Goal: Information Seeking & Learning: Learn about a topic

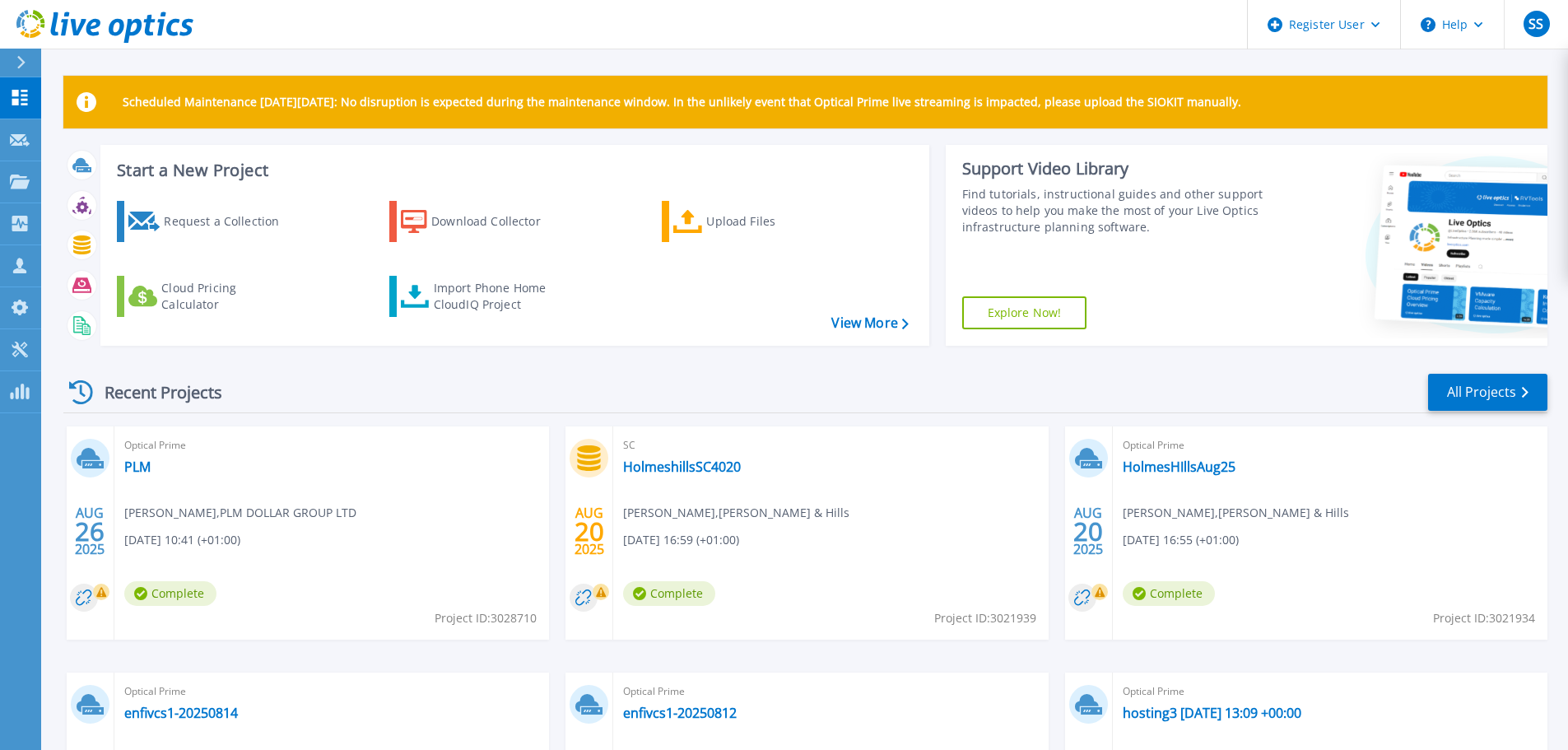
drag, startPoint x: 386, startPoint y: 380, endPoint x: 482, endPoint y: 380, distance: 96.0
click at [386, 380] on div "Recent Projects All Projects" at bounding box center [805, 392] width 1484 height 41
click at [159, 19] on icon at bounding box center [161, 24] width 8 height 24
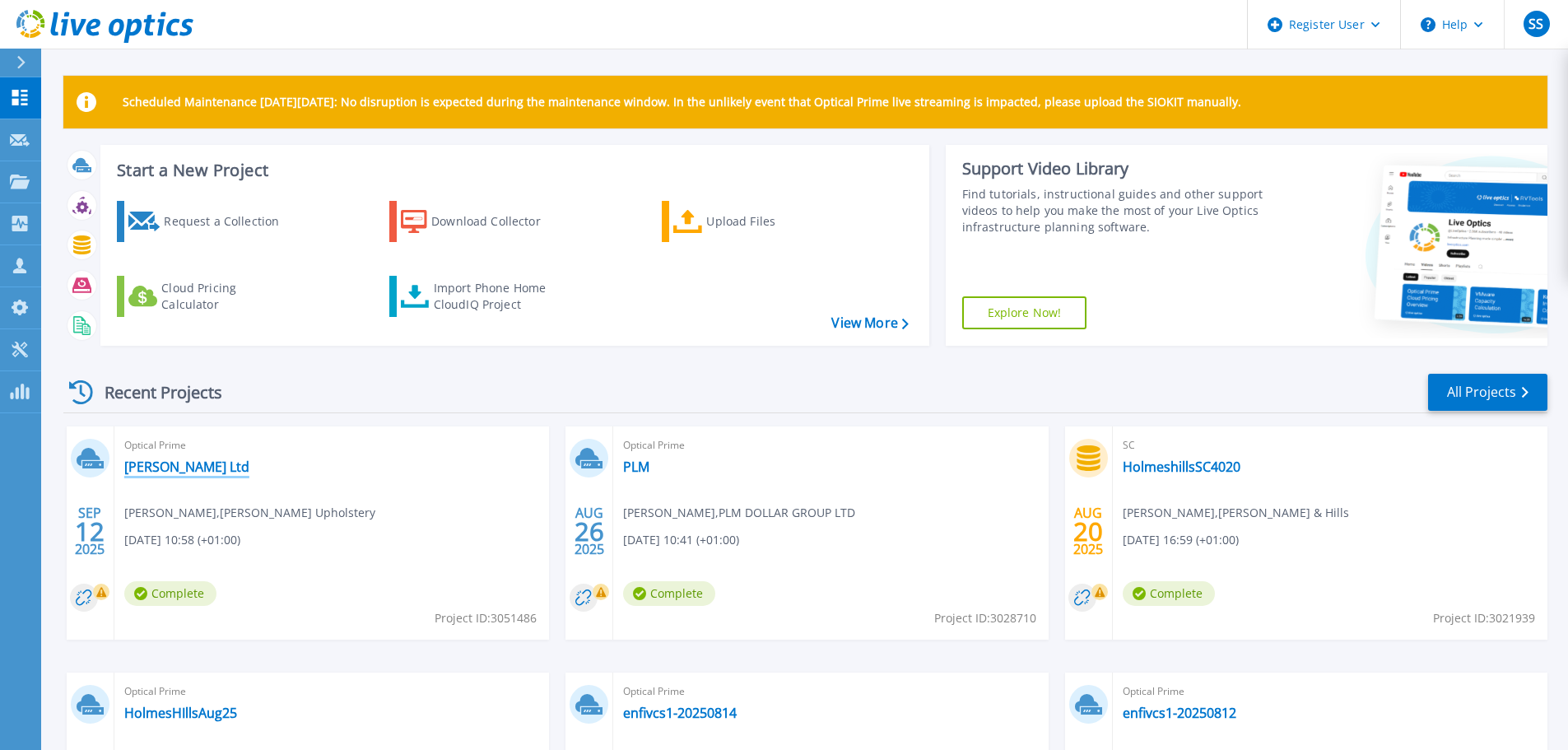
click at [166, 472] on link "Lebus Ltd" at bounding box center [187, 466] width 125 height 17
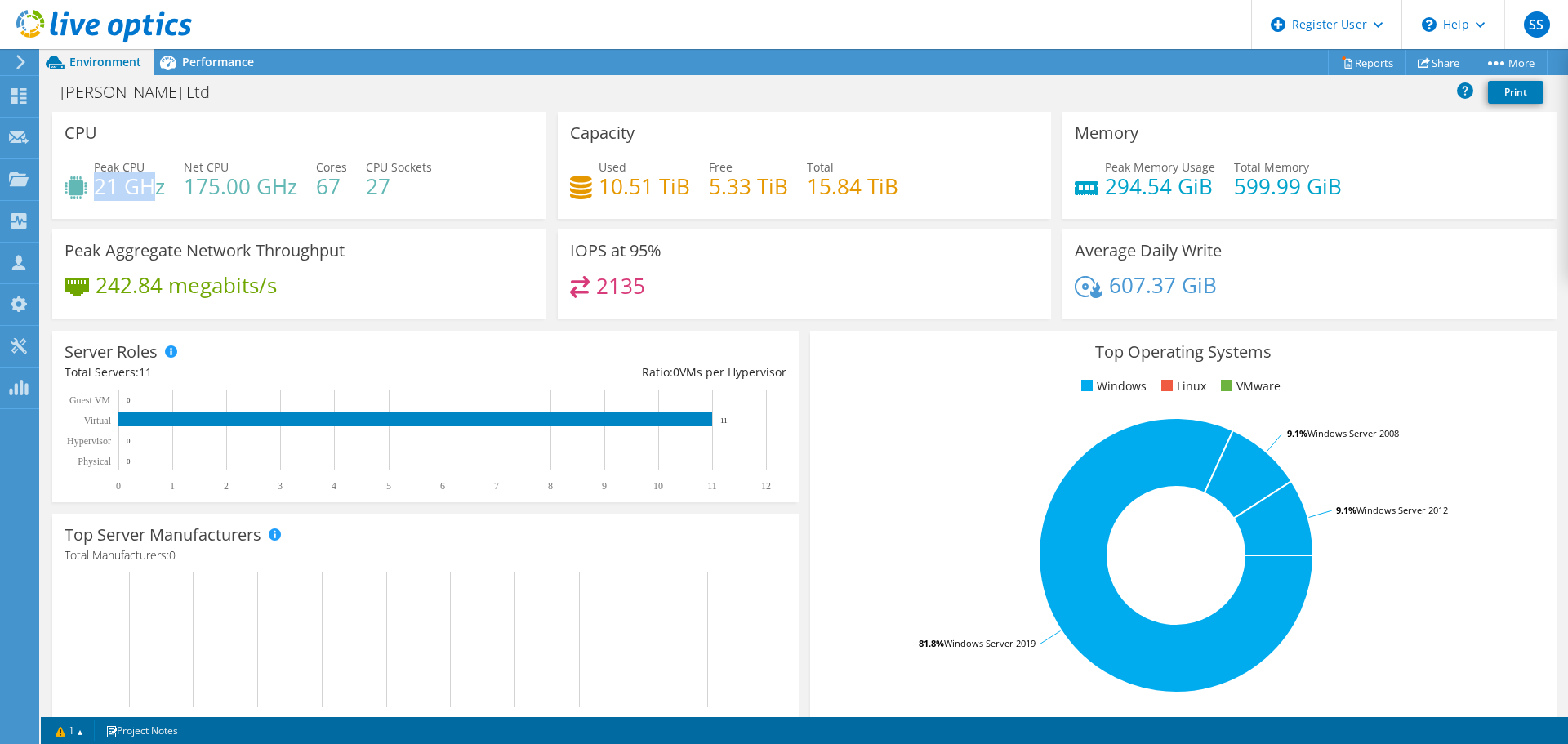
drag, startPoint x: 96, startPoint y: 183, endPoint x: 159, endPoint y: 187, distance: 63.1
click at [159, 187] on h4 "21 GHz" at bounding box center [129, 186] width 71 height 18
click at [285, 63] on div "Project Actions Project Actions Reports Share More" at bounding box center [804, 62] width 1528 height 26
click at [218, 57] on span "Performance" at bounding box center [218, 62] width 72 height 15
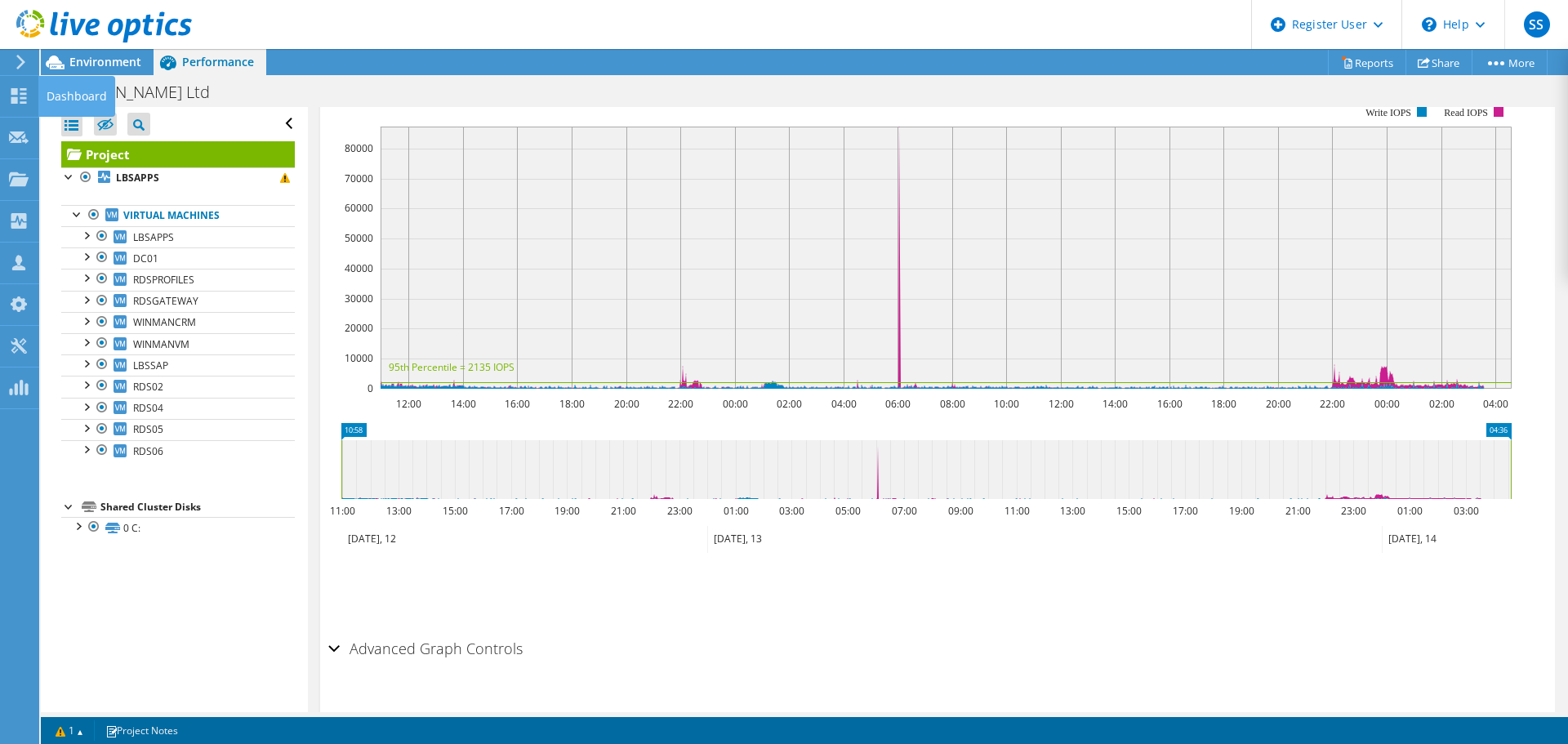
click at [21, 100] on icon at bounding box center [18, 96] width 19 height 15
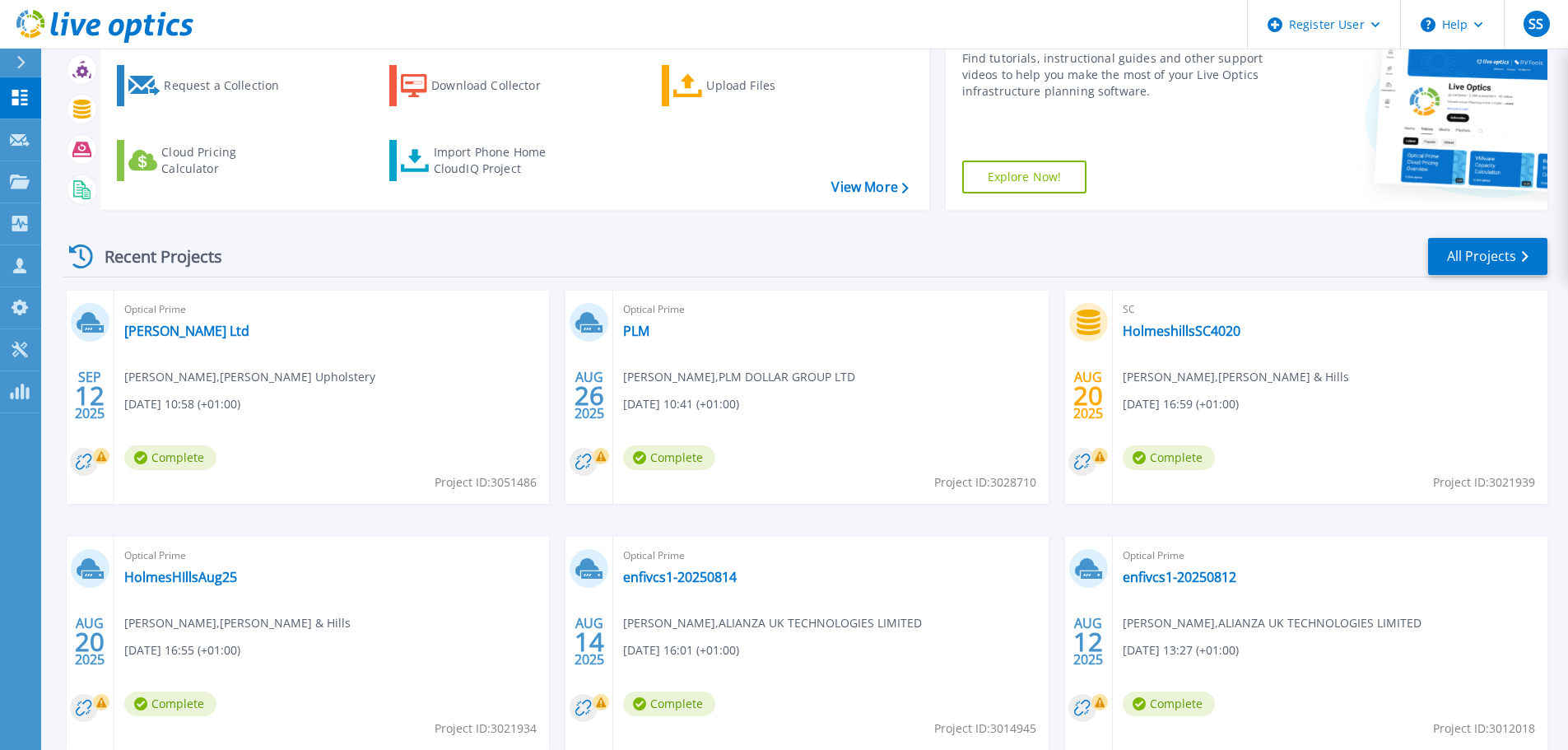
scroll to position [164, 0]
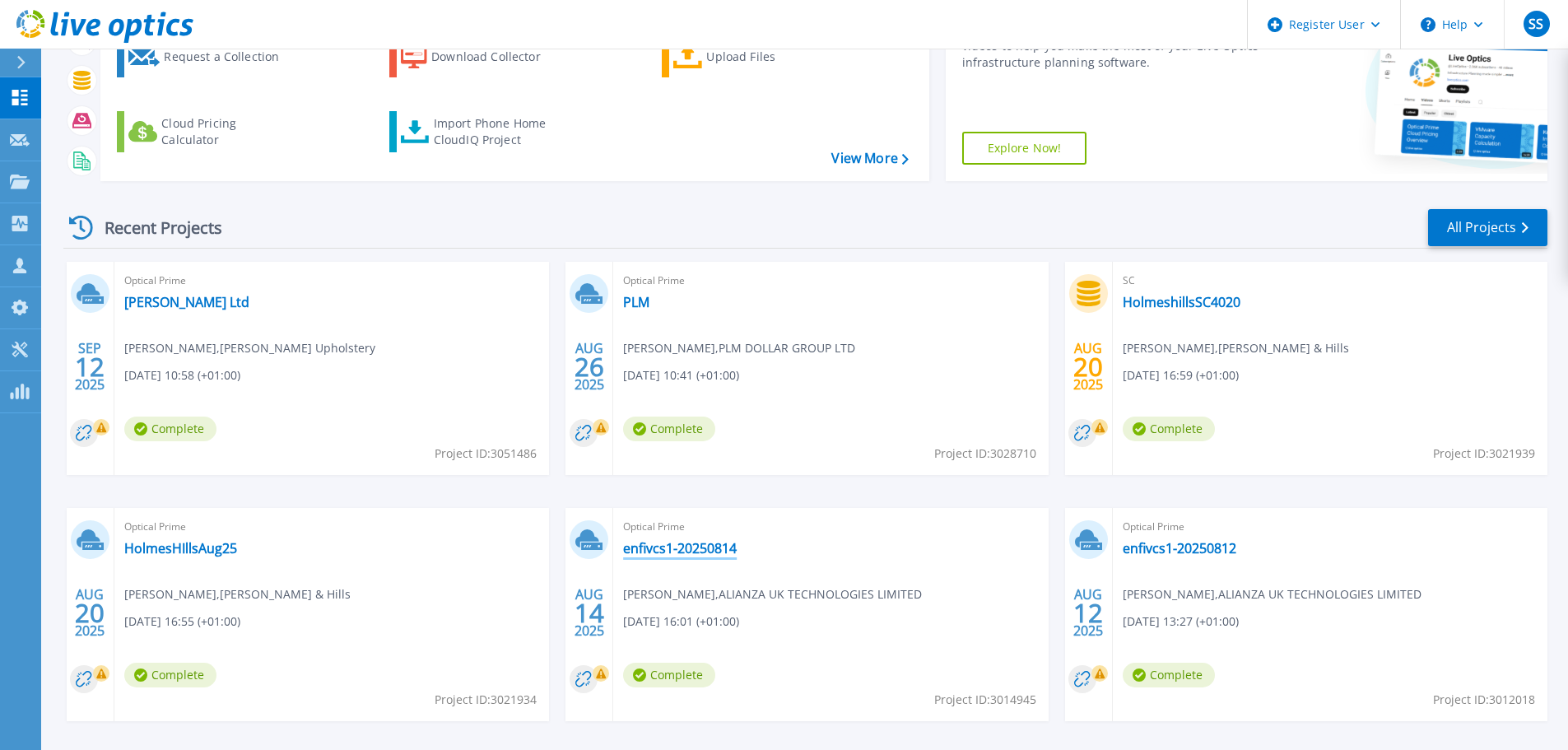
click at [684, 544] on link "enfivcs1-20250814" at bounding box center [679, 548] width 114 height 17
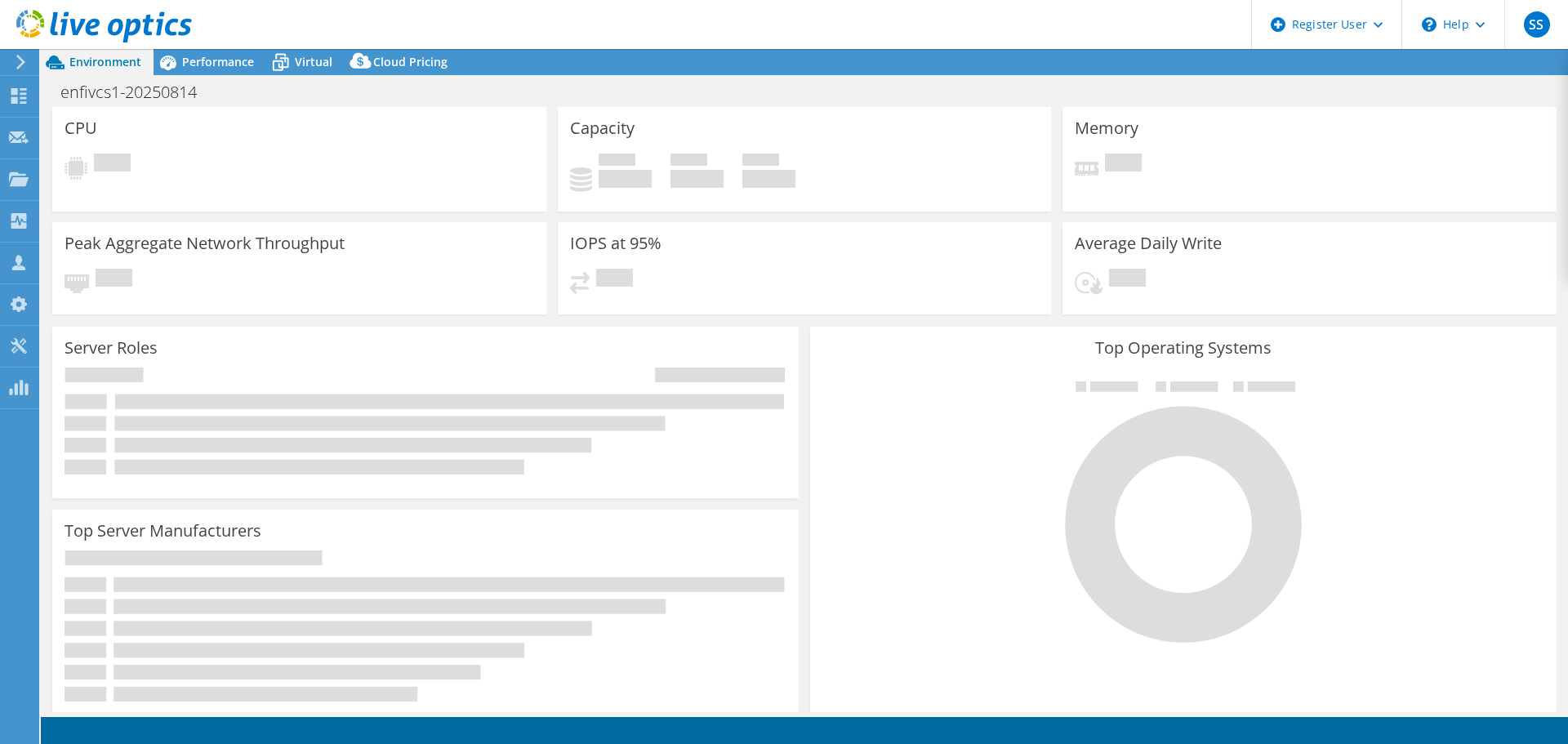
select select "EULondon"
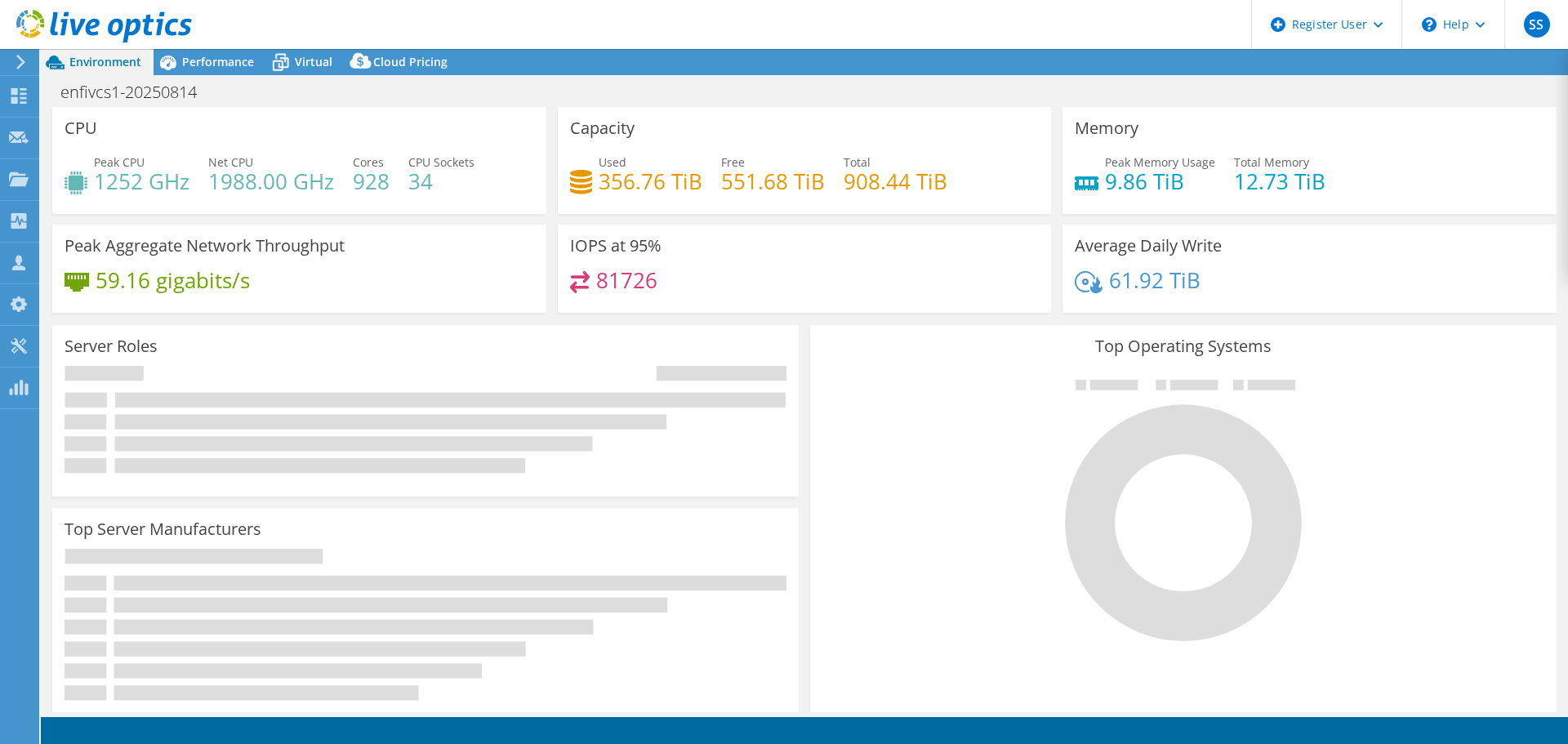
select select "EULondon"
select select "GBP"
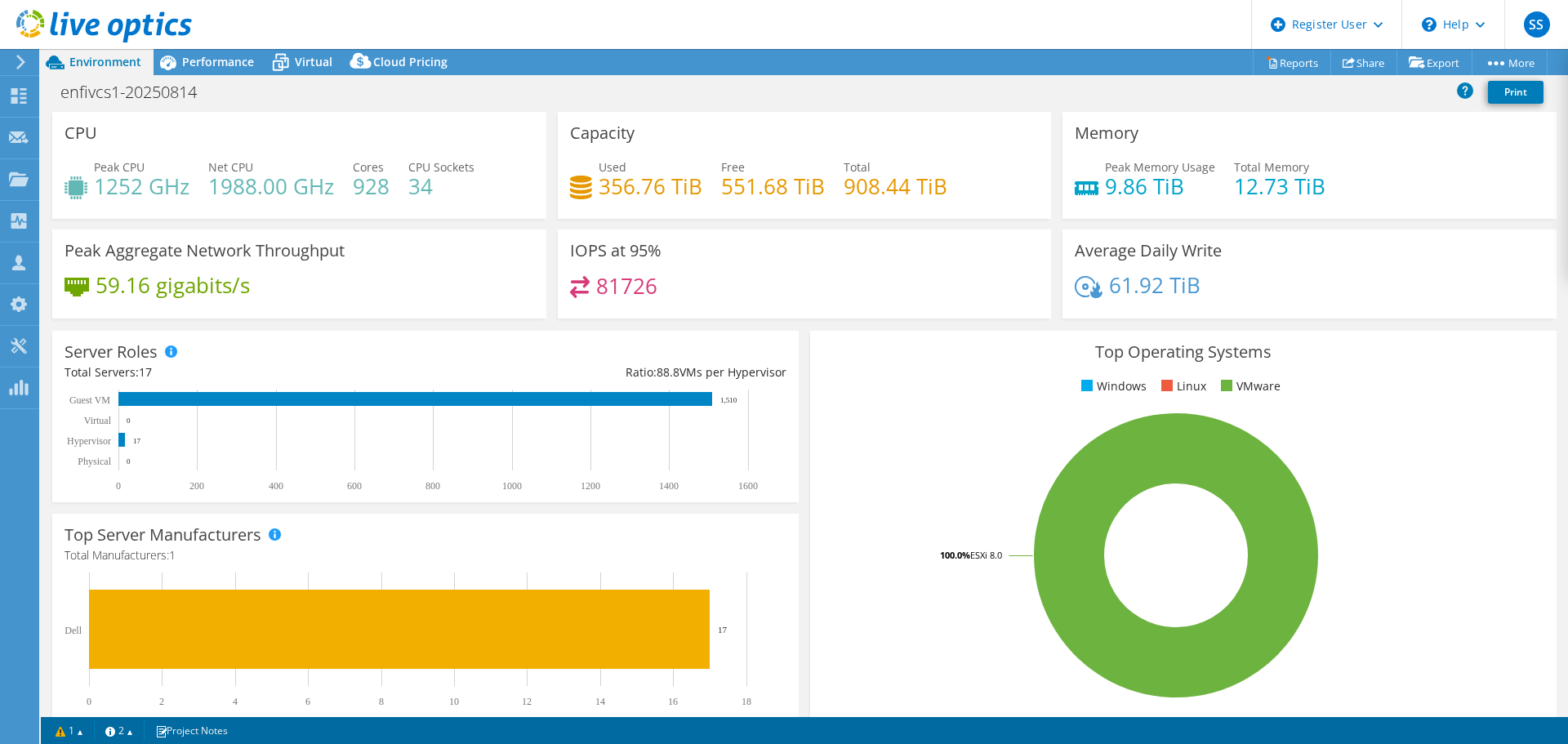
click at [302, 59] on span "Virtual" at bounding box center [313, 62] width 38 height 15
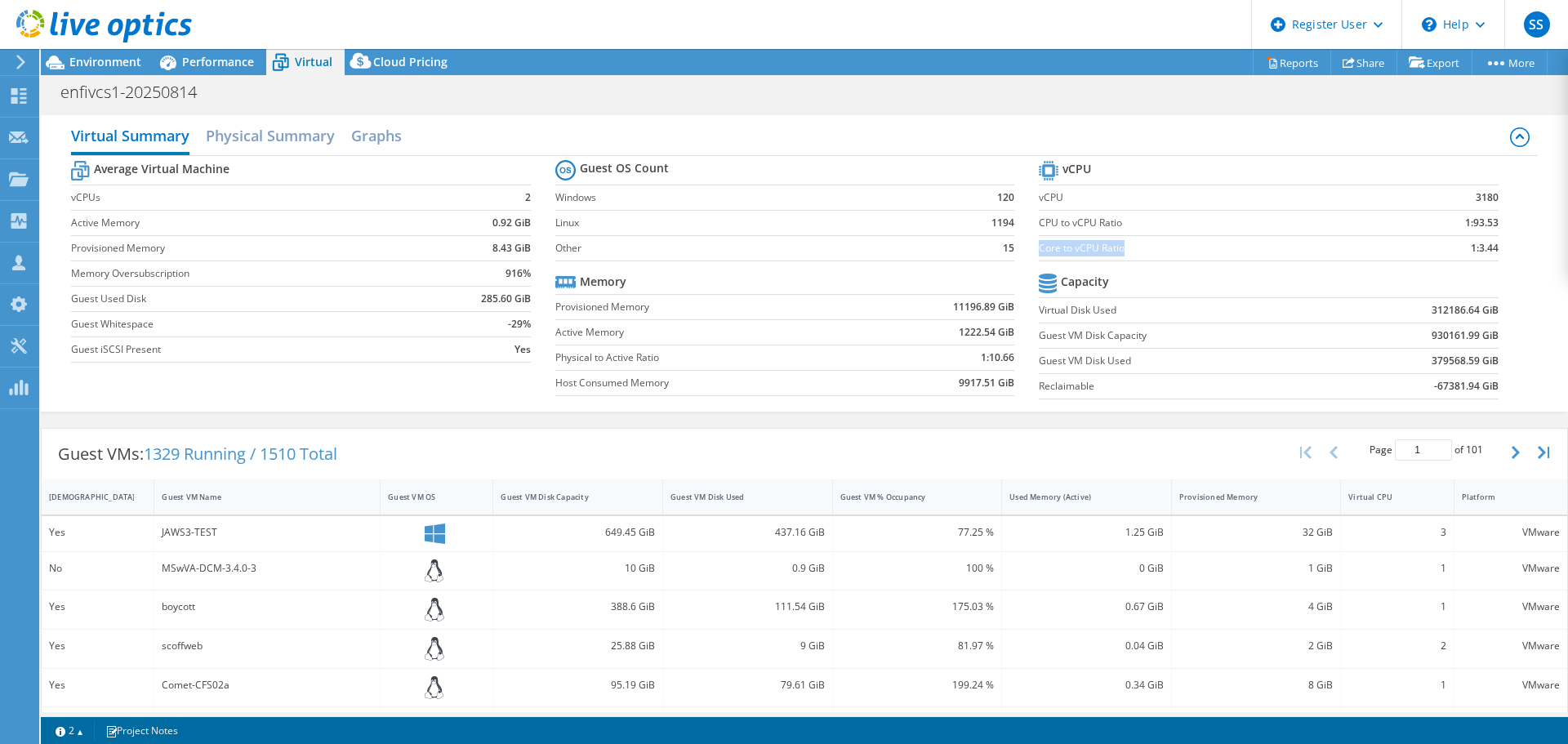
drag, startPoint x: 1031, startPoint y: 249, endPoint x: 1352, endPoint y: 252, distance: 321.0
click at [1260, 252] on label "Core to vCPU Ratio" at bounding box center [1209, 248] width 339 height 16
drag, startPoint x: 1474, startPoint y: 252, endPoint x: 1513, endPoint y: 252, distance: 39.0
click at [1513, 252] on div "Average Virtual Machine vCPUs 2 Active Memory 0.92 GiB Provisioned Memory 8.43 …" at bounding box center [804, 281] width 1466 height 252
click at [722, 350] on label "Physical to Active Ratio" at bounding box center [707, 358] width 306 height 16
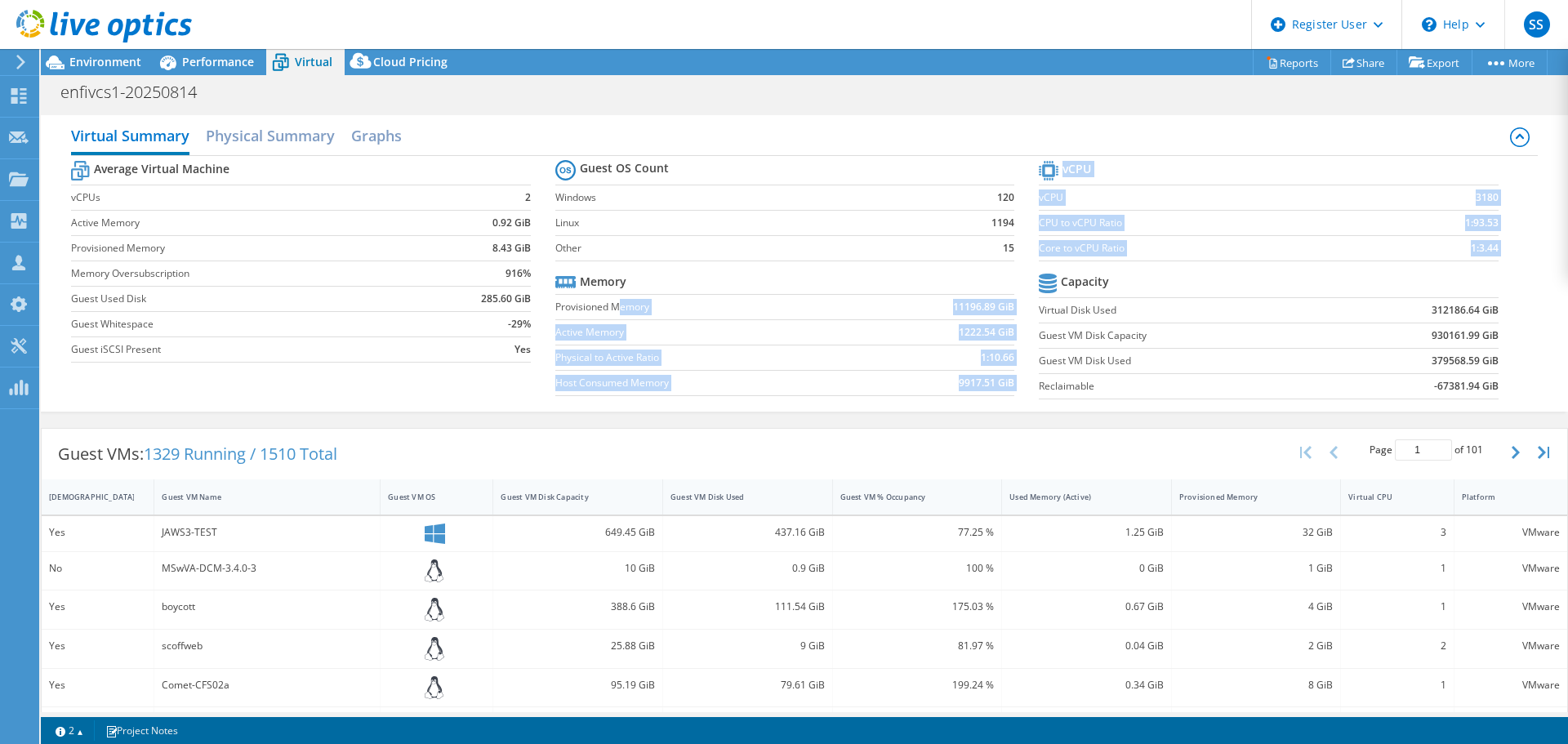
drag, startPoint x: 612, startPoint y: 308, endPoint x: 1037, endPoint y: 296, distance: 425.2
click at [1037, 296] on div "Average Virtual Machine vCPUs 2 Active Memory 0.92 GiB Provisioned Memory 8.43 …" at bounding box center [804, 281] width 1466 height 252
click at [720, 346] on td "Physical to Active Ratio" at bounding box center [707, 358] width 306 height 25
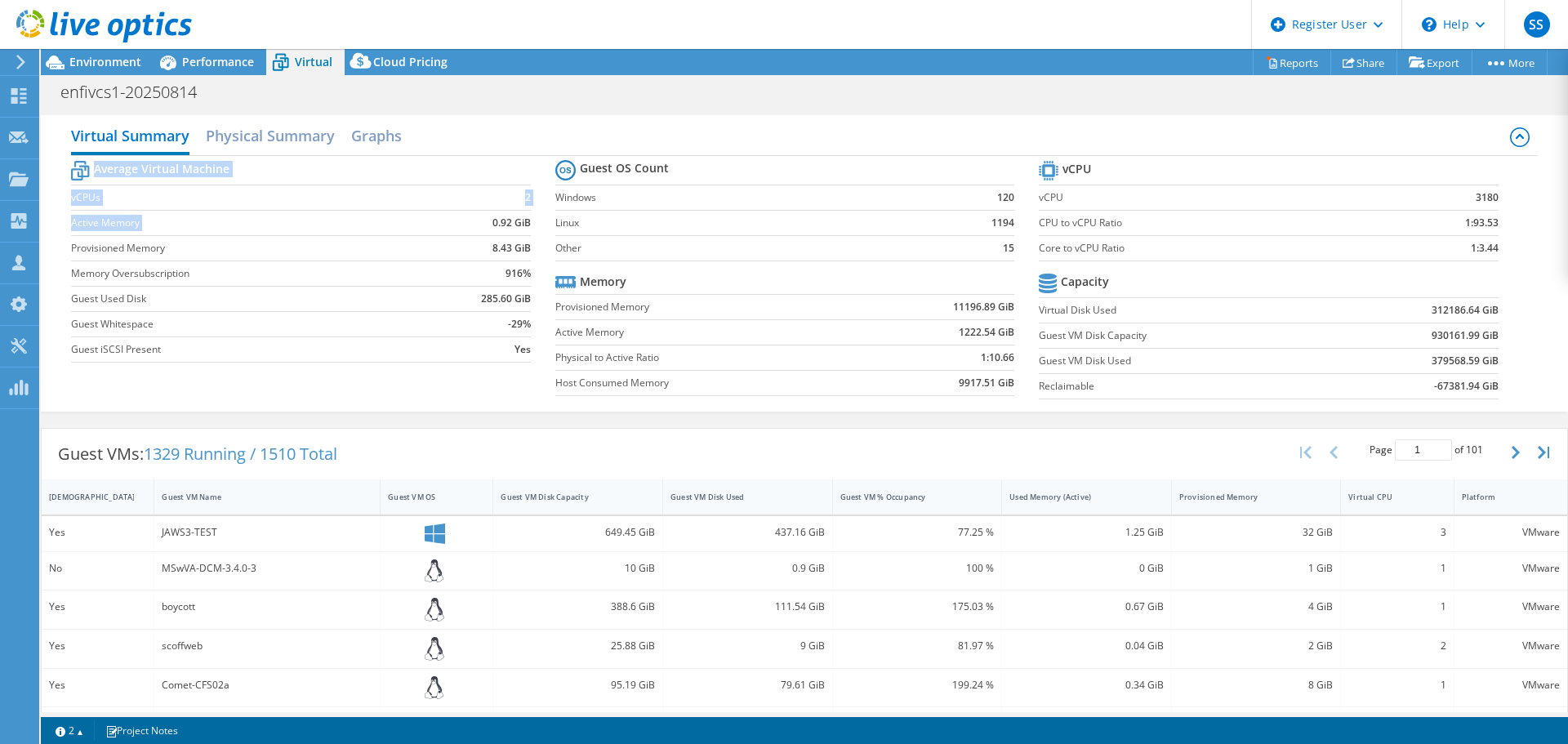
drag, startPoint x: 485, startPoint y: 220, endPoint x: 543, endPoint y: 219, distance: 58.0
click at [543, 219] on section "Average Virtual Machine vCPUs 2 Active Memory 0.92 GiB Provisioned Memory 8.43 …" at bounding box center [313, 264] width 484 height 214
click at [515, 282] on td "916%" at bounding box center [475, 273] width 110 height 25
click at [64, 533] on div "Yes" at bounding box center [97, 532] width 97 height 18
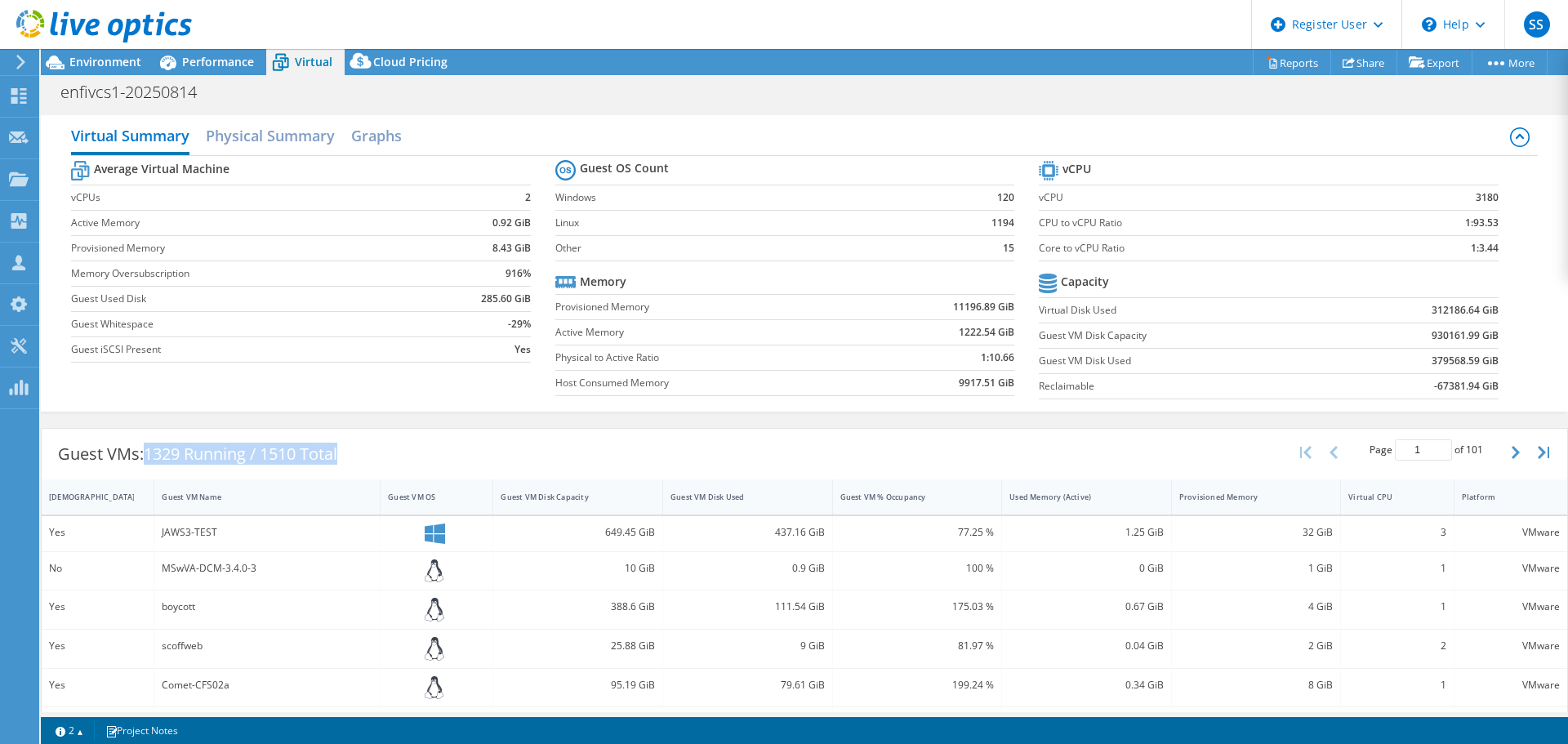
drag, startPoint x: 196, startPoint y: 461, endPoint x: 379, endPoint y: 460, distance: 183.0
click at [379, 460] on div "Guest VMs: 1329 Running / 1510 Total Page 1 of 101 5 rows 10 rows 20 rows 25 ro…" at bounding box center [804, 454] width 1526 height 51
click at [458, 447] on div "Guest VMs: 1329 Running / 1510 Total Page 1 of 101 5 rows 10 rows 20 rows 25 ro…" at bounding box center [804, 454] width 1526 height 51
click at [99, 59] on span "Environment" at bounding box center [105, 62] width 72 height 15
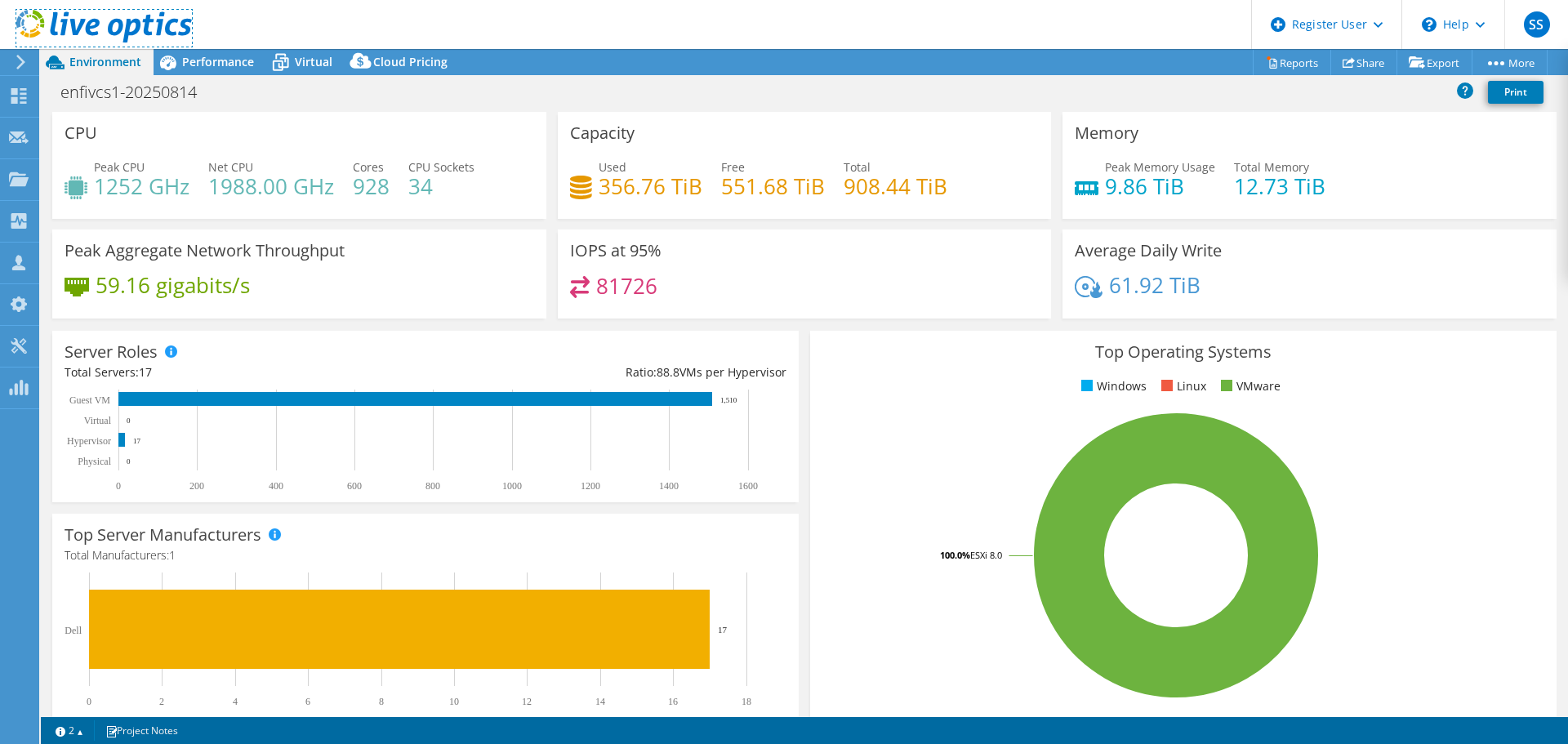
click at [56, 26] on icon at bounding box center [104, 26] width 175 height 34
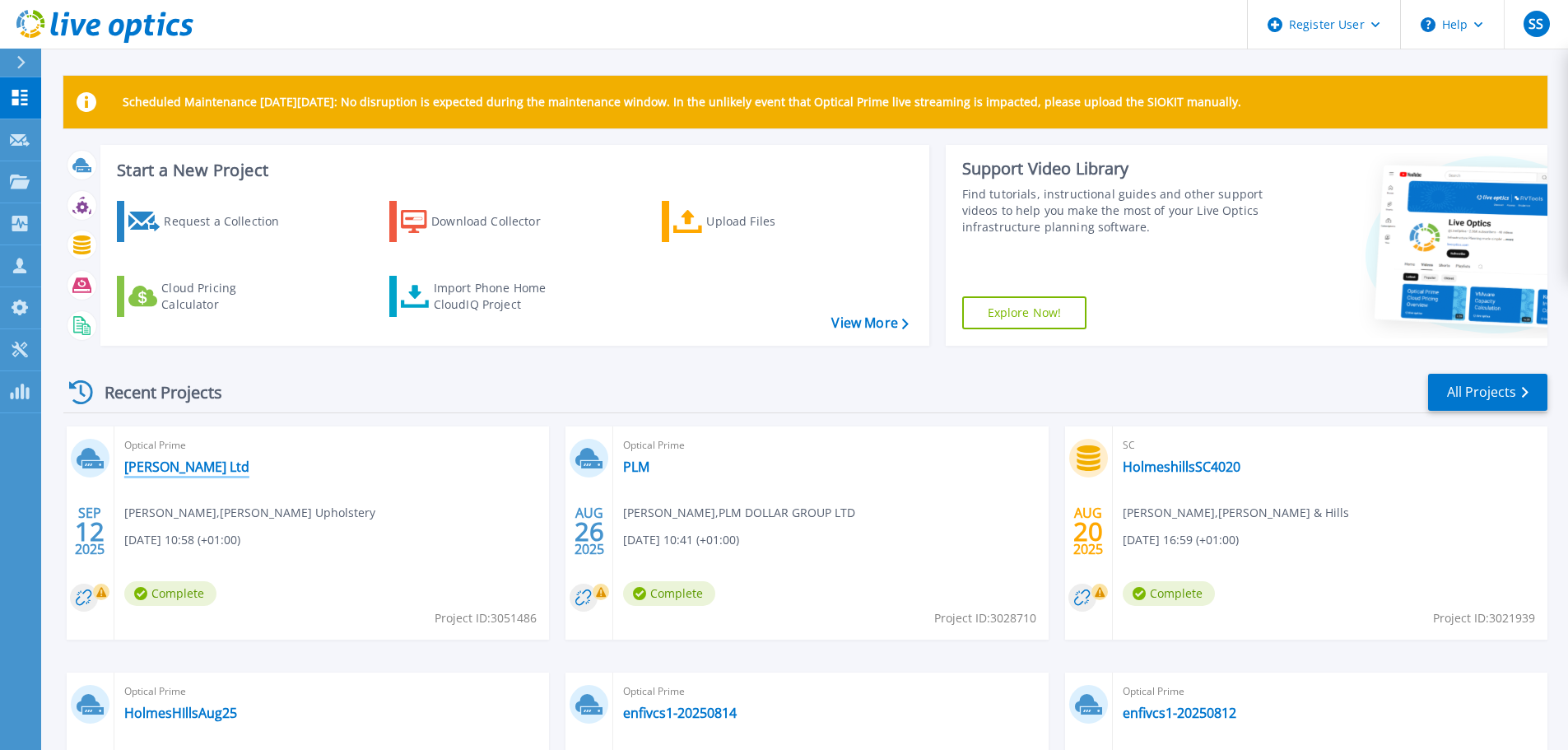
click at [155, 470] on link "[PERSON_NAME] Ltd" at bounding box center [187, 466] width 125 height 17
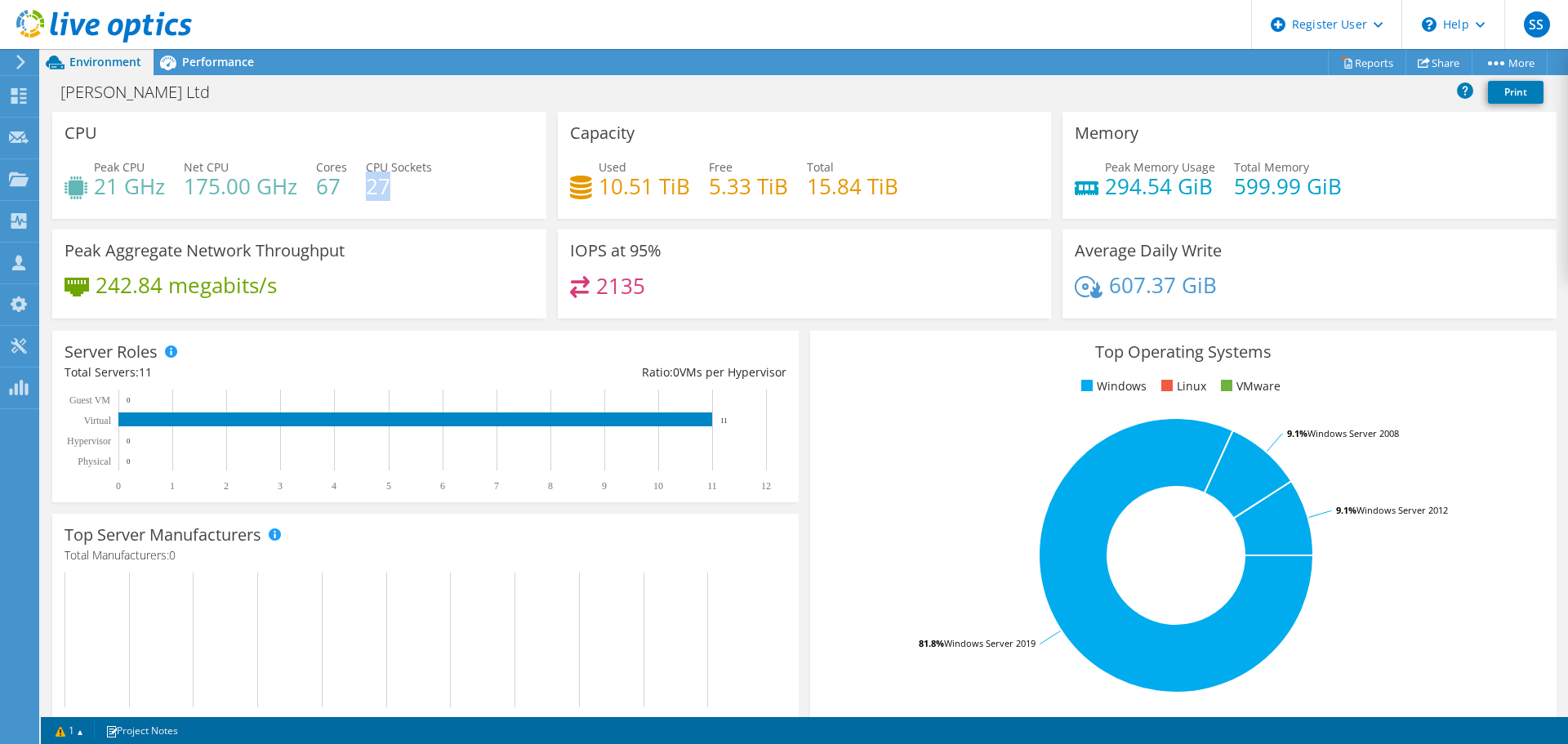
drag, startPoint x: 365, startPoint y: 190, endPoint x: 426, endPoint y: 190, distance: 61.0
click at [426, 190] on h4 "27" at bounding box center [399, 186] width 66 height 18
click at [431, 190] on h4 "27" at bounding box center [399, 186] width 66 height 18
click at [218, 61] on span "Performance" at bounding box center [218, 62] width 72 height 15
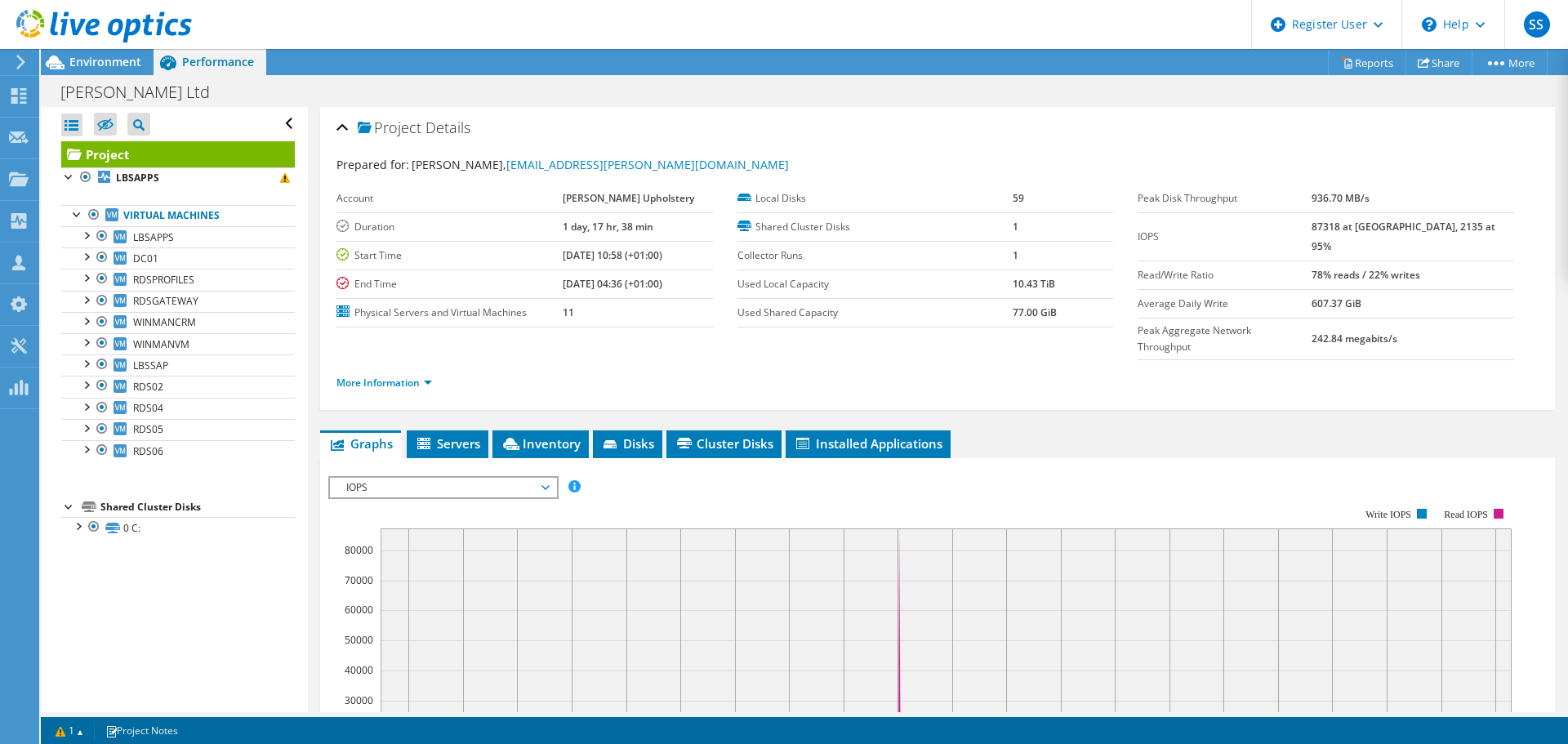
scroll to position [163, 0]
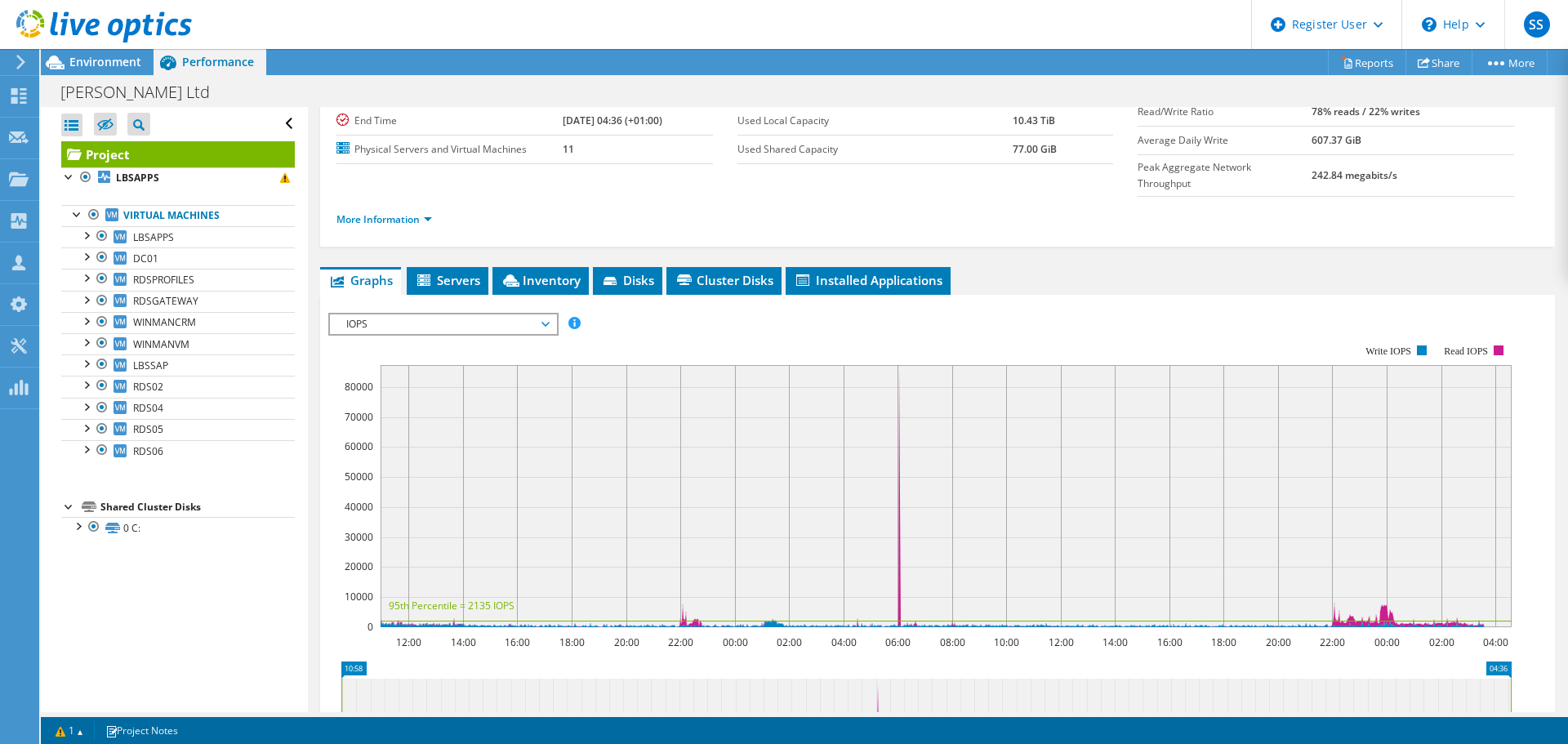
click at [162, 599] on div "Open All Close All Hide Excluded Nodes Project Tree Filter" at bounding box center [173, 410] width 266 height 605
drag, startPoint x: 147, startPoint y: 452, endPoint x: 93, endPoint y: 586, distance: 144.5
click at [93, 586] on div "Open All Close All Hide Excluded Nodes Project Tree Filter" at bounding box center [173, 410] width 266 height 605
click at [99, 66] on span "Environment" at bounding box center [105, 62] width 72 height 15
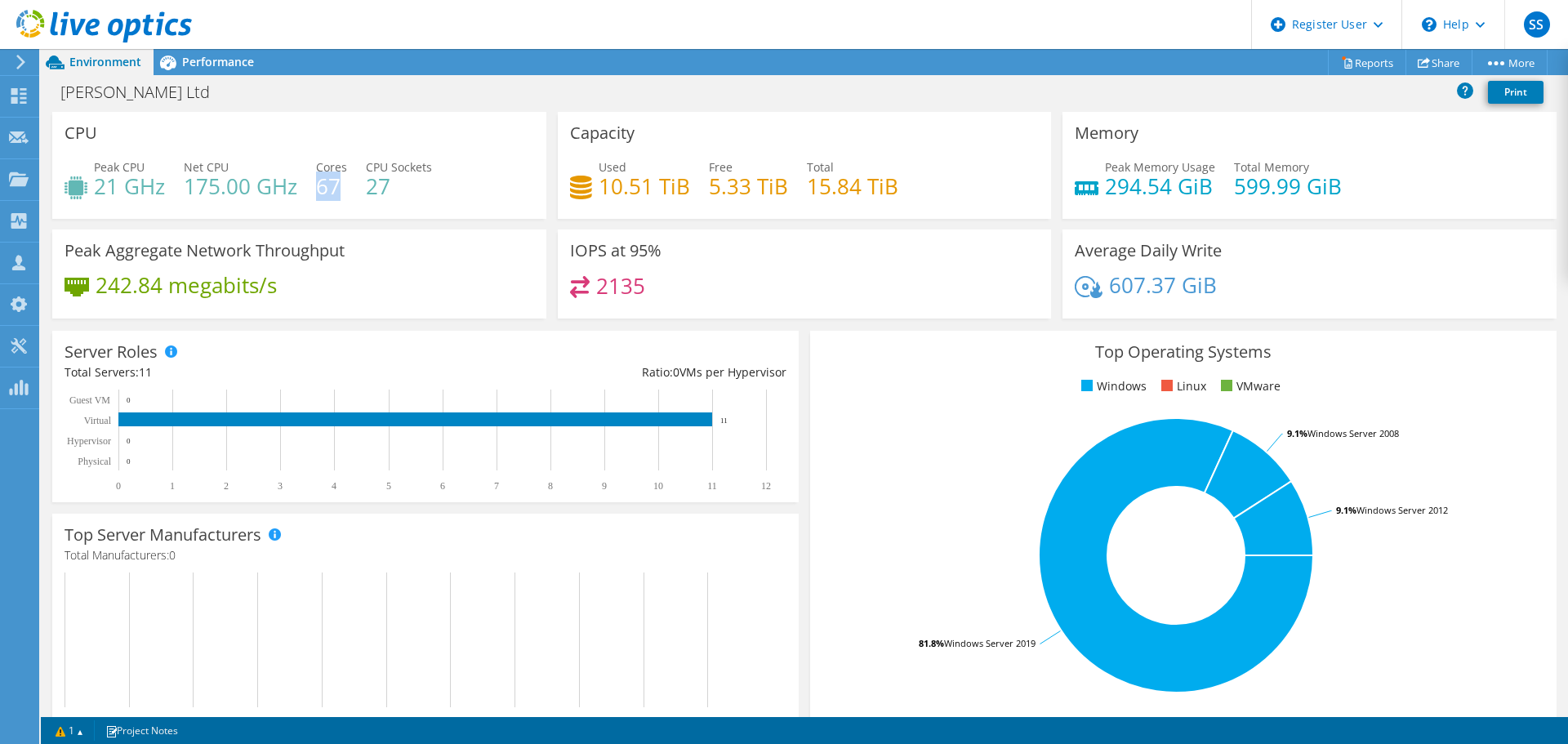
drag, startPoint x: 342, startPoint y: 188, endPoint x: 318, endPoint y: 190, distance: 24.1
click at [318, 190] on h4 "67" at bounding box center [332, 186] width 31 height 18
drag, startPoint x: 393, startPoint y: 182, endPoint x: 370, endPoint y: 187, distance: 23.5
click at [370, 187] on h4 "27" at bounding box center [399, 186] width 66 height 18
drag, startPoint x: 334, startPoint y: 194, endPoint x: 319, endPoint y: 194, distance: 15.0
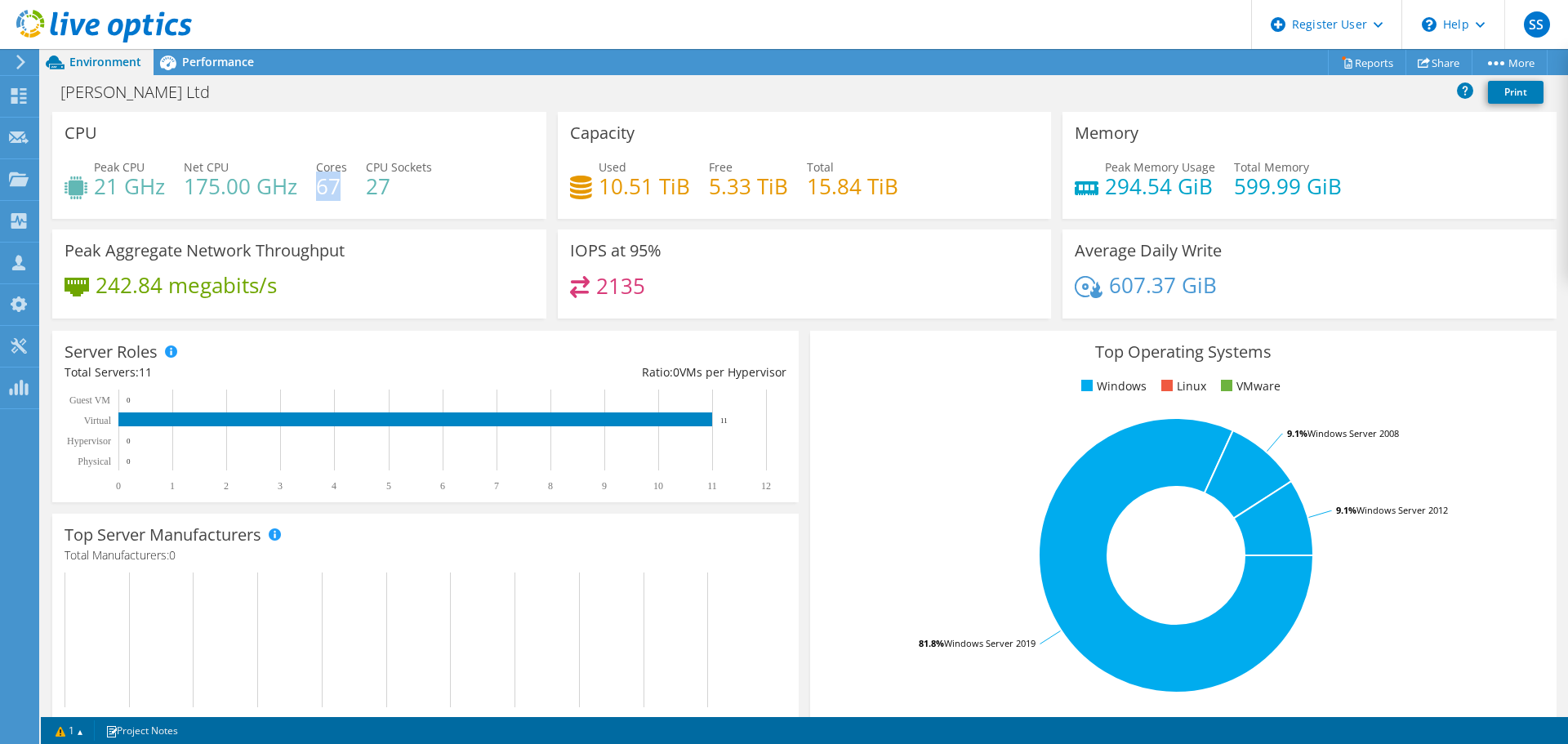
click at [319, 194] on h4 "67" at bounding box center [332, 186] width 31 height 18
drag, startPoint x: 185, startPoint y: 189, endPoint x: 252, endPoint y: 190, distance: 67.0
click at [252, 190] on h4 "175.00 GHz" at bounding box center [241, 186] width 114 height 18
drag, startPoint x: 252, startPoint y: 190, endPoint x: 207, endPoint y: 150, distance: 60.2
click at [207, 150] on div "CPU Peak CPU 21 GHz Net CPU 175.00 GHz Cores 67 CPU Sockets 27" at bounding box center [299, 165] width 494 height 107
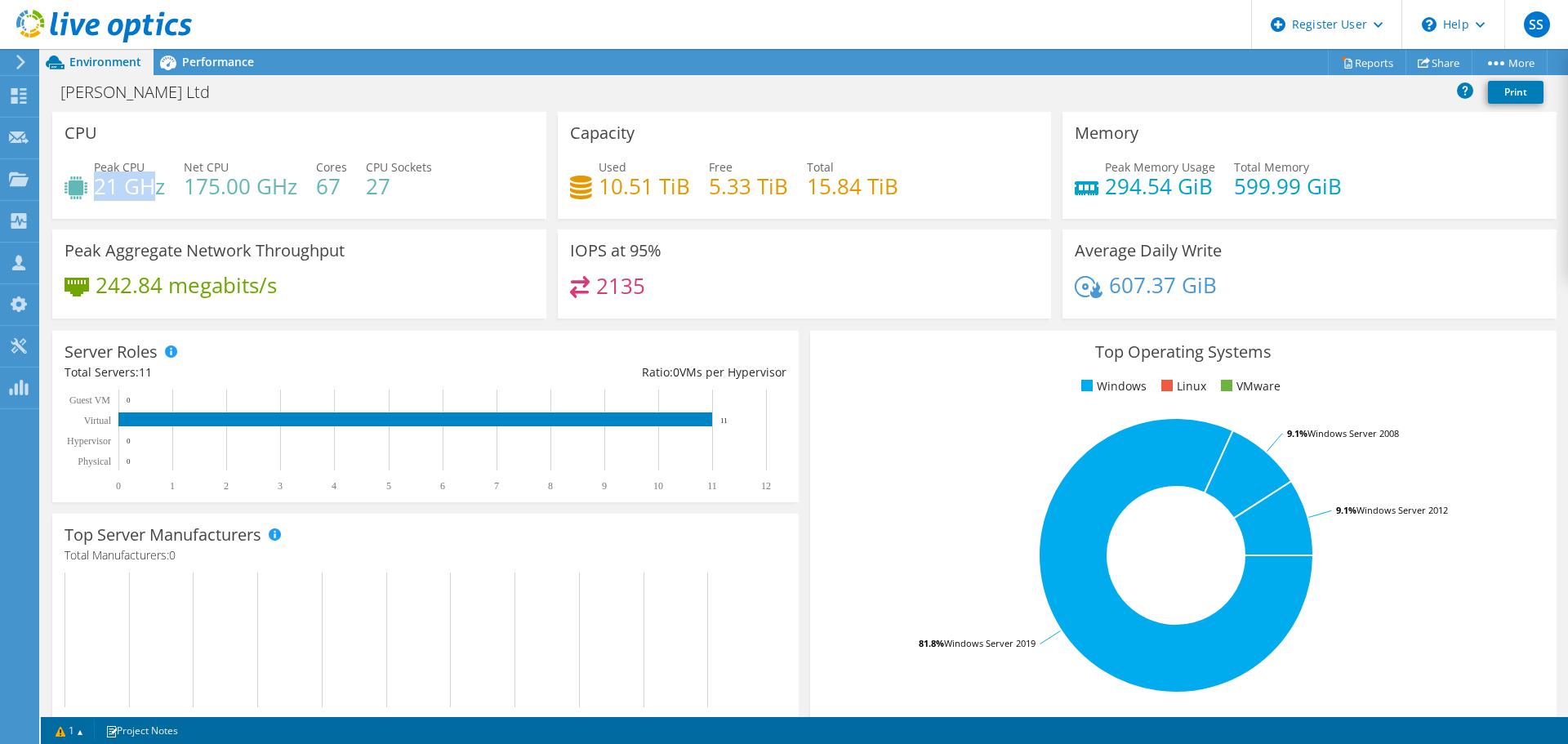
drag, startPoint x: 97, startPoint y: 190, endPoint x: 154, endPoint y: 193, distance: 57.1
click at [154, 193] on h4 "21 GHz" at bounding box center [129, 186] width 71 height 18
click at [182, 192] on div "Peak CPU 21 GHz Net CPU 175.00 GHz Cores 67 CPU Sockets 27" at bounding box center [299, 184] width 469 height 53
click at [696, 191] on div "Used 10.51 TiB Free 5.33 TiB Total 15.84 TiB" at bounding box center [804, 184] width 469 height 53
drag, startPoint x: 98, startPoint y: 291, endPoint x: 308, endPoint y: 299, distance: 210.2
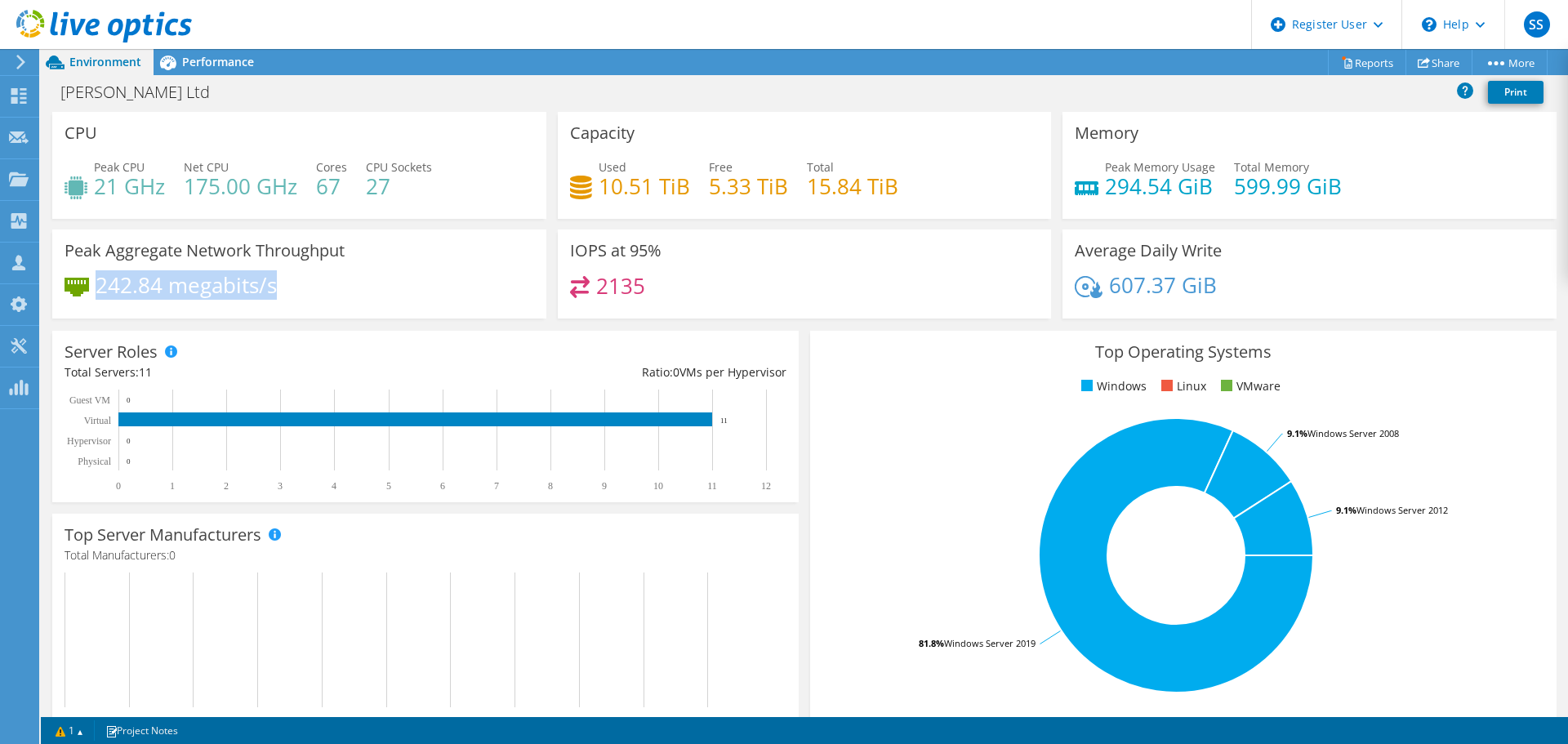
click at [308, 299] on div "242.84 megabits/s" at bounding box center [299, 293] width 469 height 35
click at [377, 276] on div "242.84 megabits/s" at bounding box center [299, 293] width 469 height 35
drag, startPoint x: 103, startPoint y: 289, endPoint x: 292, endPoint y: 292, distance: 189.0
click at [292, 292] on div "242.84 megabits/s" at bounding box center [299, 293] width 469 height 35
drag, startPoint x: 1219, startPoint y: 185, endPoint x: 1399, endPoint y: 181, distance: 180.0
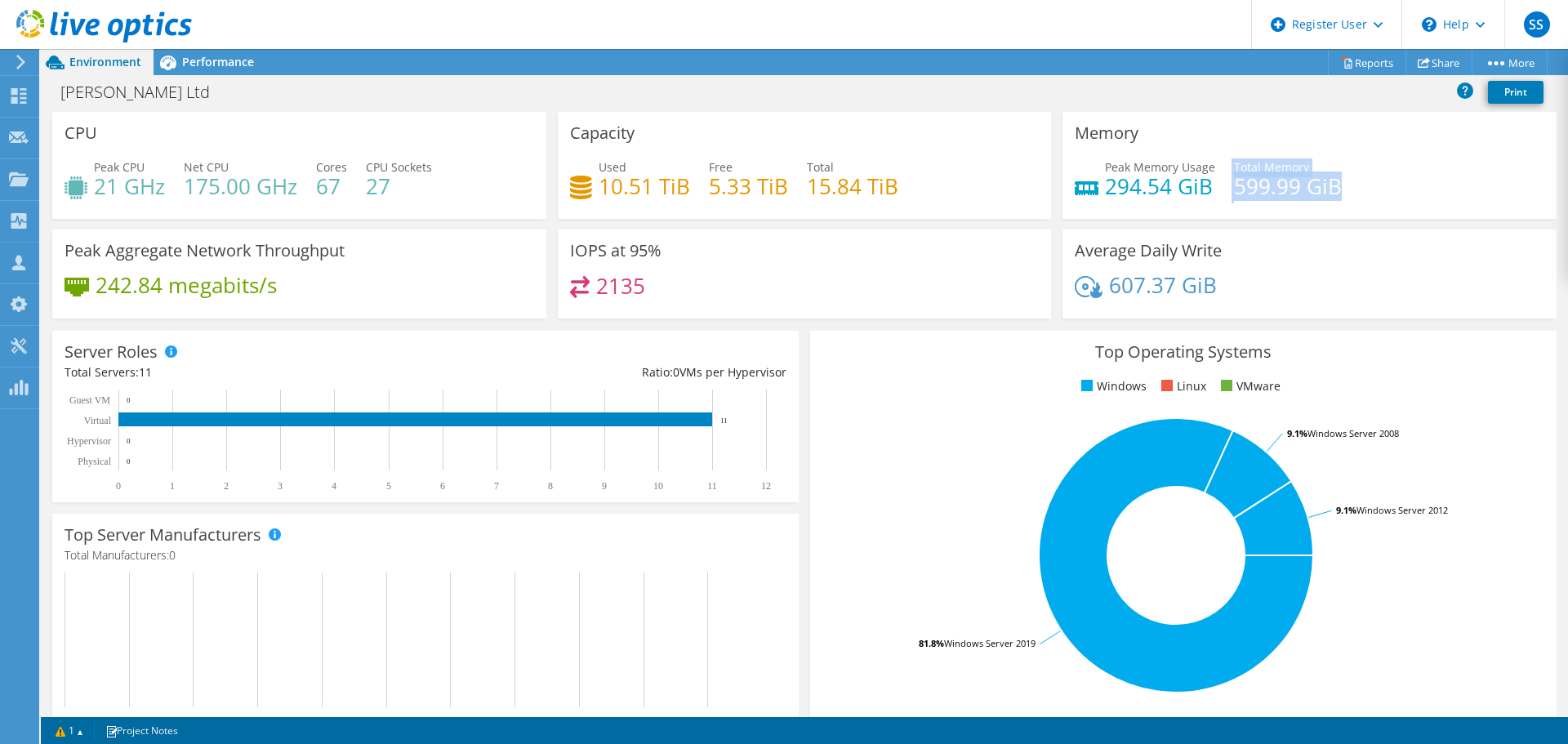
click at [1399, 181] on div "Peak Memory Usage 294.54 GiB Total Memory 599.99 GiB" at bounding box center [1309, 184] width 469 height 53
click at [1296, 300] on div "607.37 GiB" at bounding box center [1309, 293] width 469 height 35
drag, startPoint x: 1103, startPoint y: 188, endPoint x: 1336, endPoint y: 197, distance: 233.2
click at [1336, 197] on div "Peak Memory Usage 294.54 GiB Total Memory 599.99 GiB" at bounding box center [1309, 184] width 469 height 53
click at [1247, 196] on h4 "599.99 GiB" at bounding box center [1288, 186] width 108 height 18
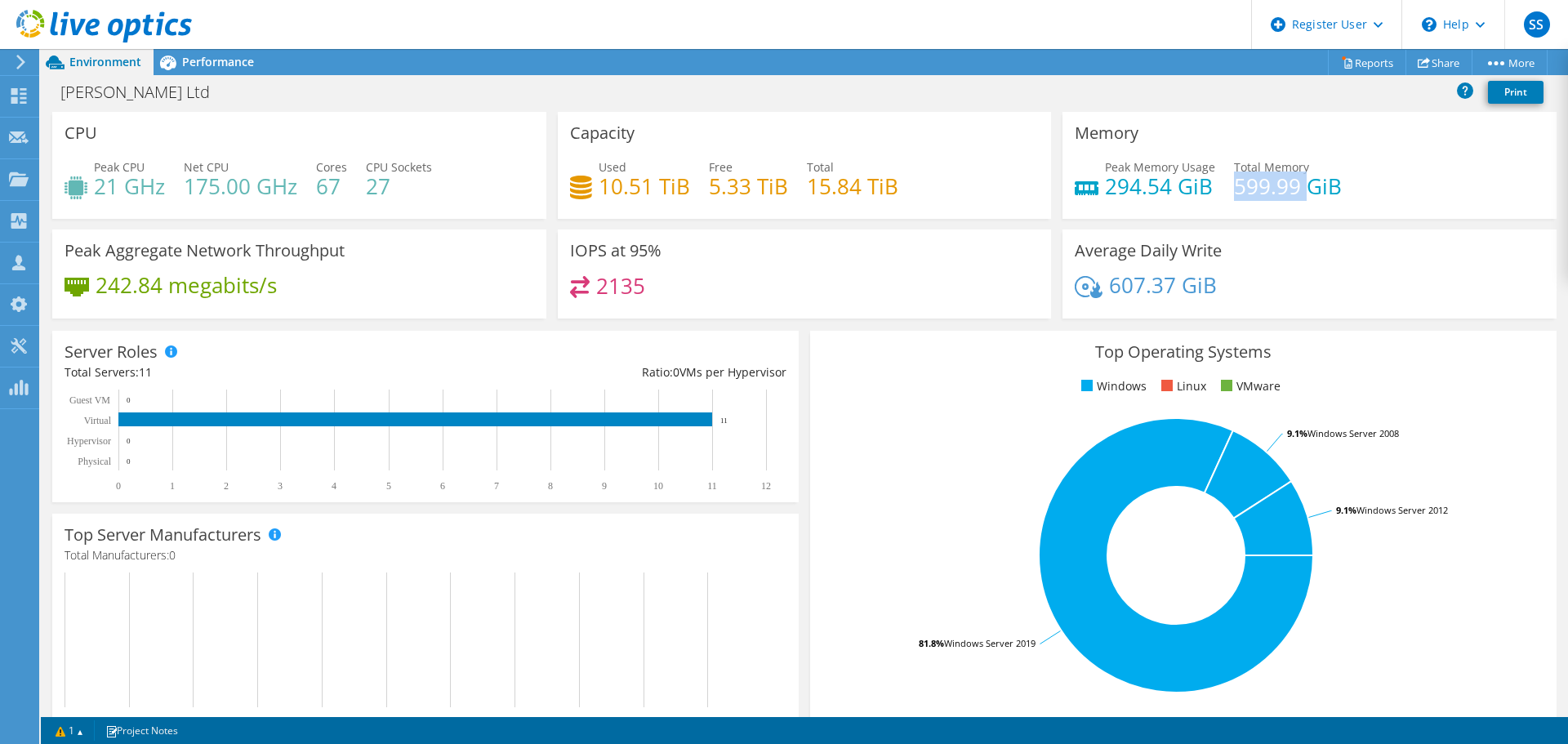
click at [1247, 196] on h4 "599.99 GiB" at bounding box center [1288, 186] width 108 height 18
click at [112, 187] on h4 "21 GHz" at bounding box center [129, 186] width 71 height 18
click at [216, 59] on span "Performance" at bounding box center [218, 62] width 72 height 15
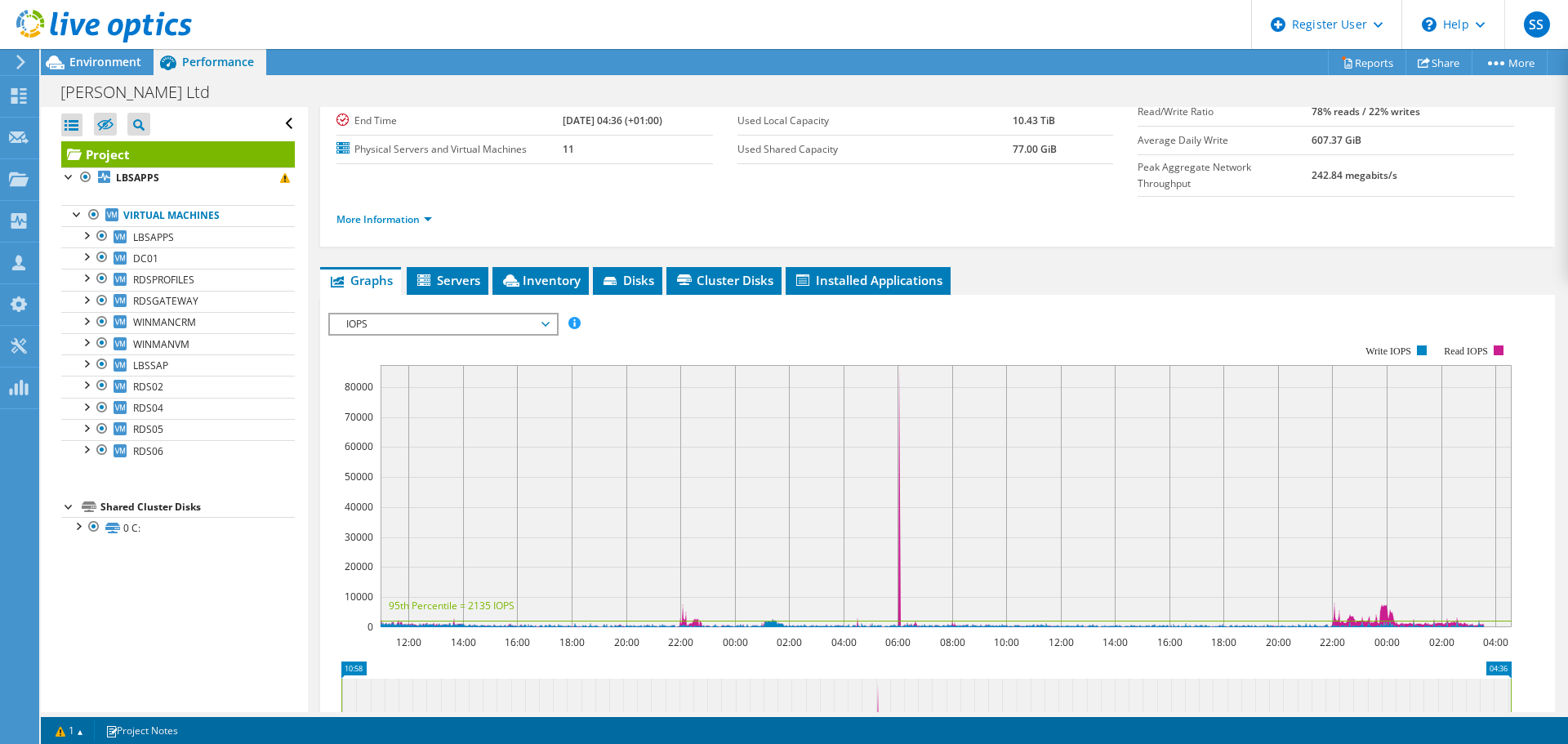
scroll to position [0, 0]
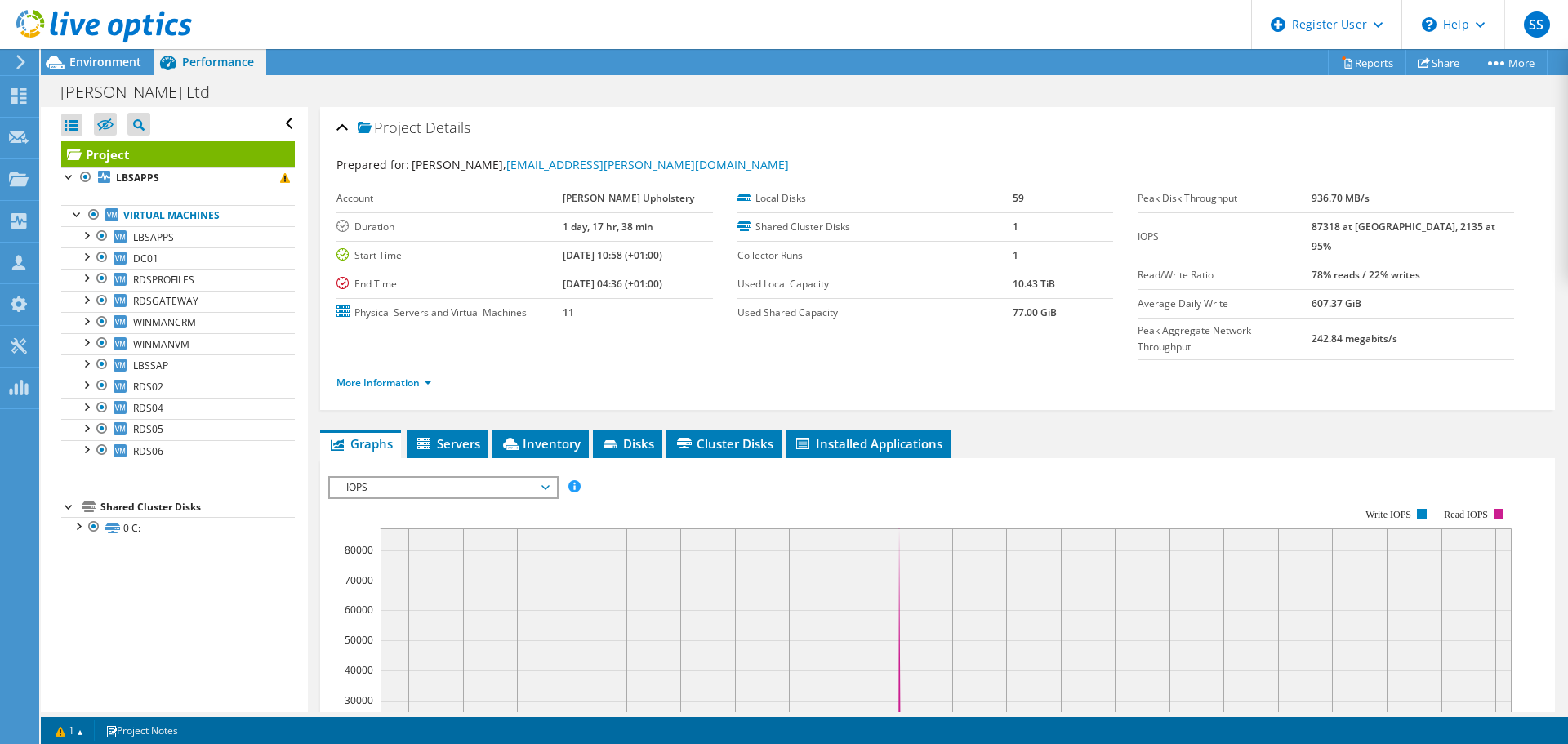
click at [438, 374] on li "More Information" at bounding box center [388, 383] width 105 height 18
click at [431, 376] on link "More Information" at bounding box center [384, 383] width 95 height 13
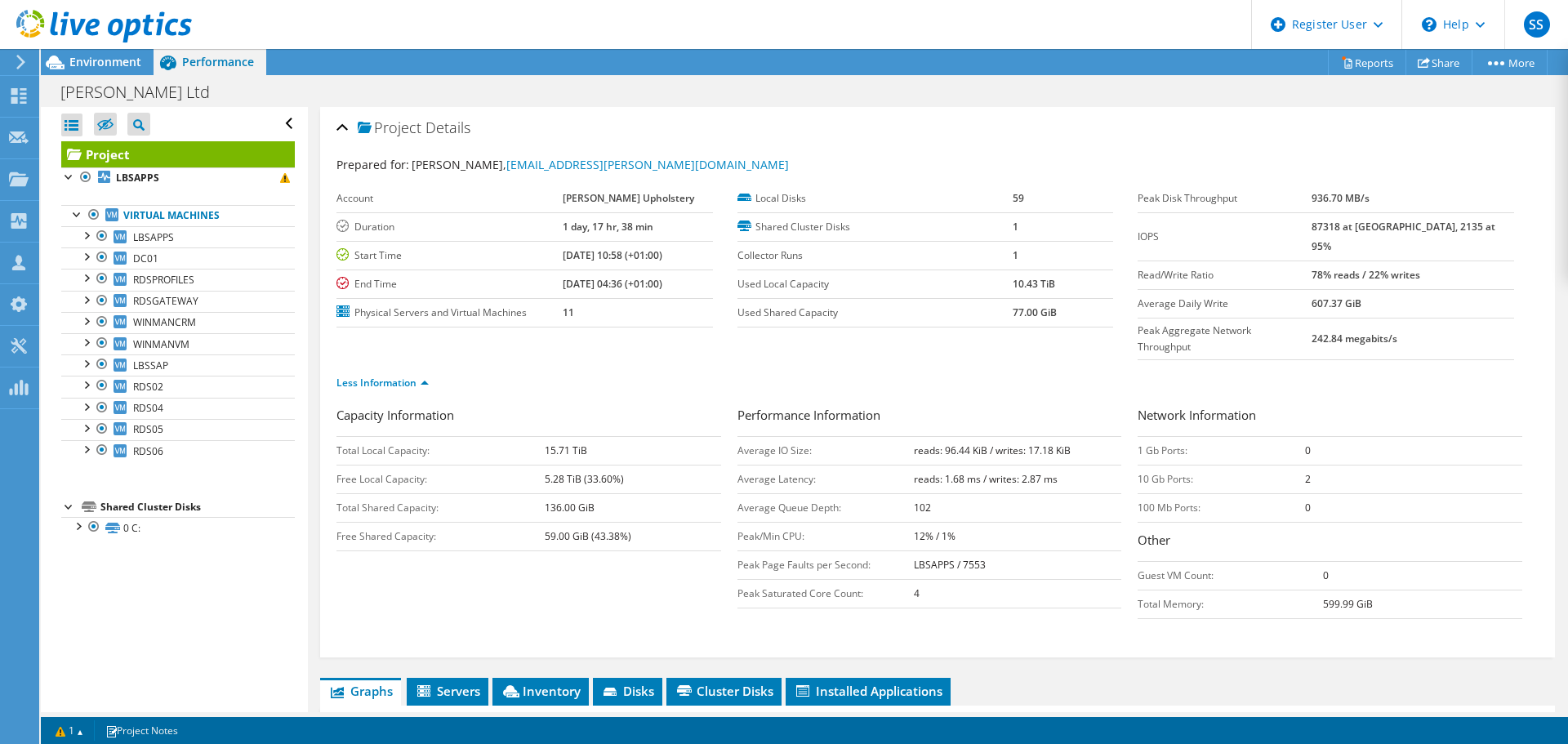
click at [1368, 226] on b "87318 at Peak, 2135 at 95%" at bounding box center [1403, 236] width 184 height 34
click at [1430, 227] on b "87318 at Peak, 2135 at 95%" at bounding box center [1403, 236] width 184 height 34
click at [1431, 225] on b "87318 at Peak, 2135 at 95%" at bounding box center [1403, 236] width 184 height 34
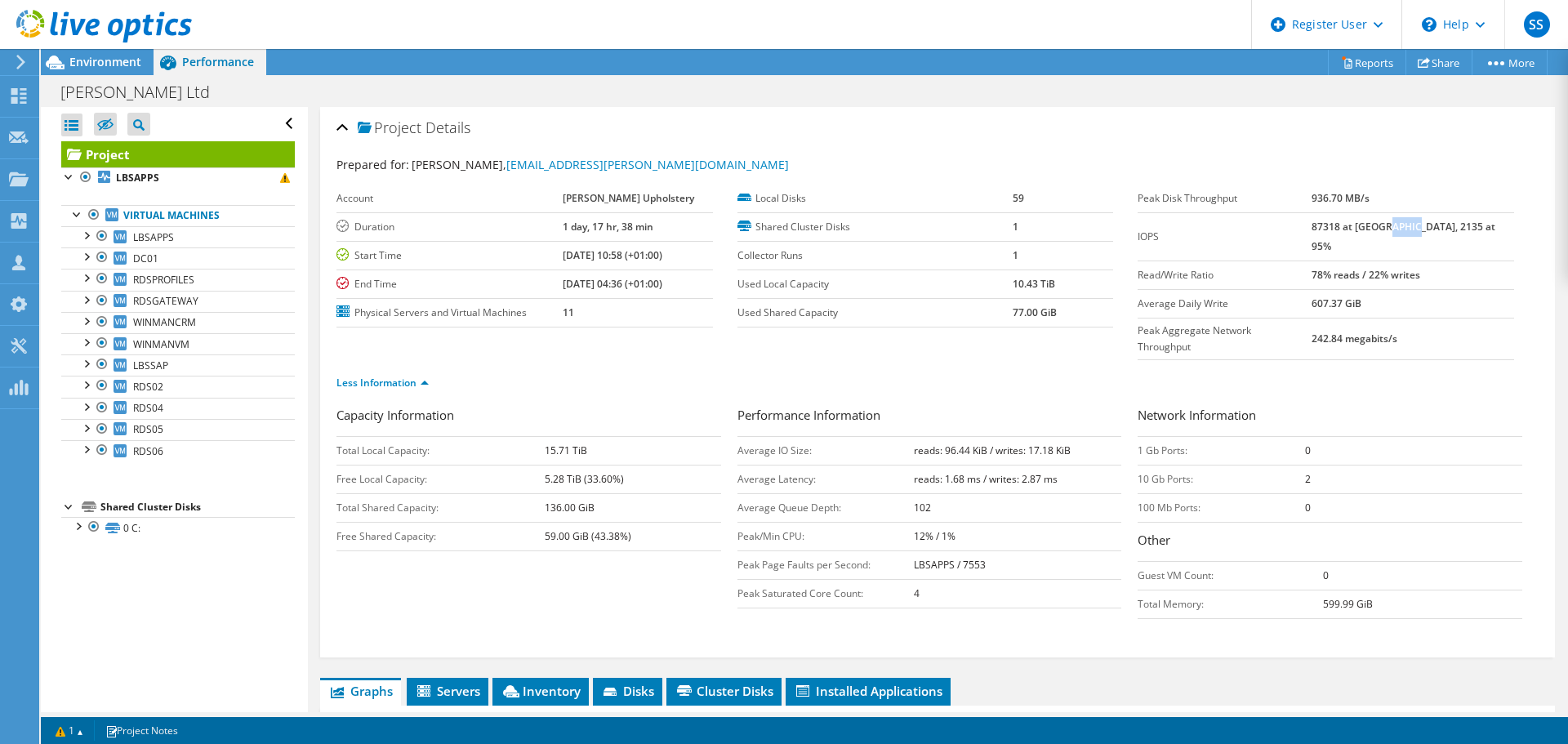
click at [1431, 225] on b "87318 at Peak, 2135 at 95%" at bounding box center [1403, 236] width 184 height 34
click at [1367, 229] on b "87318 at Peak, 2135 at 95%" at bounding box center [1403, 236] width 184 height 34
click at [1364, 232] on b "87318 at Peak, 2135 at 95%" at bounding box center [1403, 236] width 184 height 34
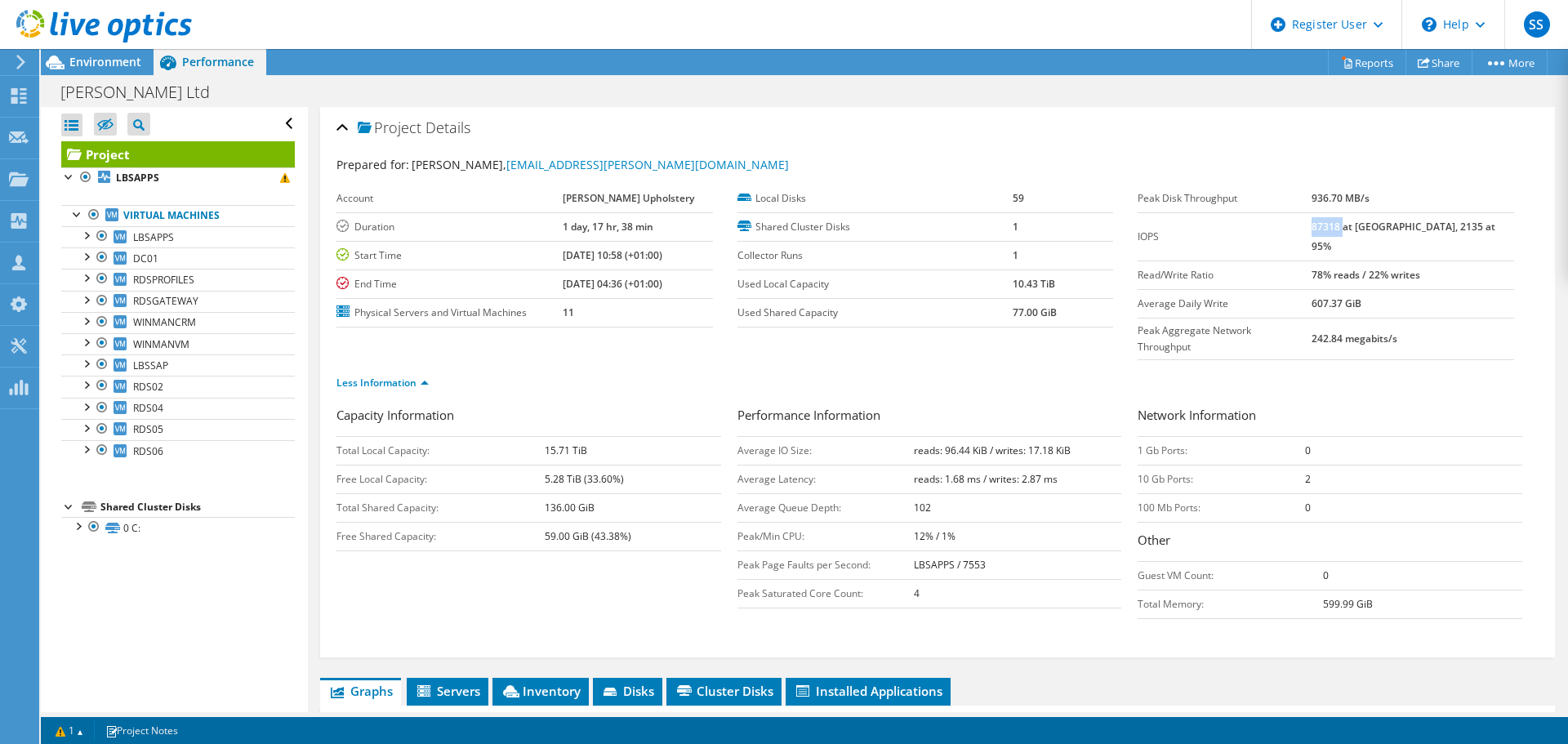
drag, startPoint x: 1343, startPoint y: 255, endPoint x: 1475, endPoint y: 257, distance: 132.0
click at [1475, 260] on tr "Read/Write Ratio 78% reads / 22% writes" at bounding box center [1325, 275] width 377 height 29
drag, startPoint x: 1345, startPoint y: 312, endPoint x: 1453, endPoint y: 305, distance: 108.2
click at [1453, 318] on td "242.84 megabits/s" at bounding box center [1413, 338] width 202 height 41
drag, startPoint x: 1287, startPoint y: 449, endPoint x: 1323, endPoint y: 445, distance: 36.2
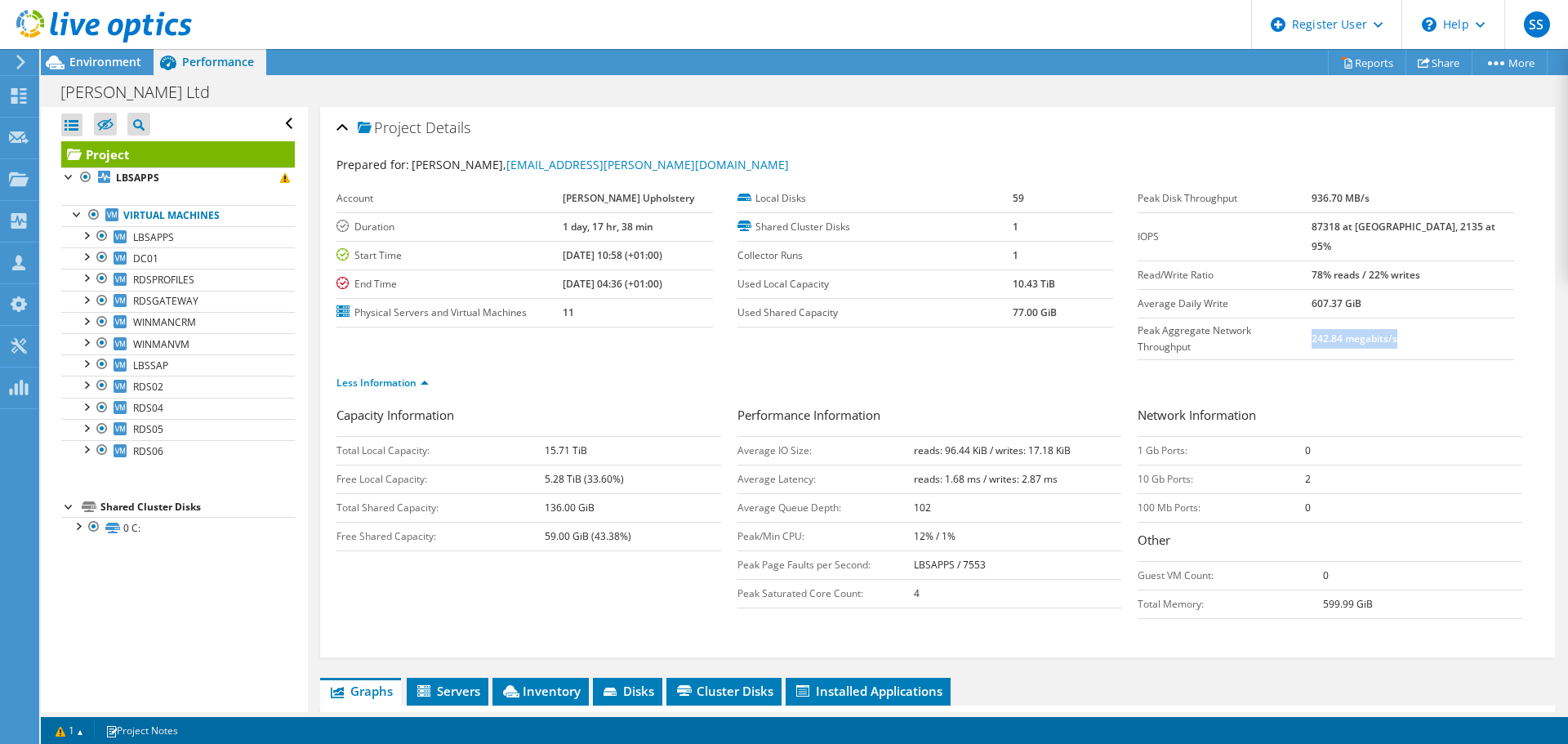
click at [1323, 465] on tr "10 Gb Ports: 2" at bounding box center [1329, 479] width 385 height 29
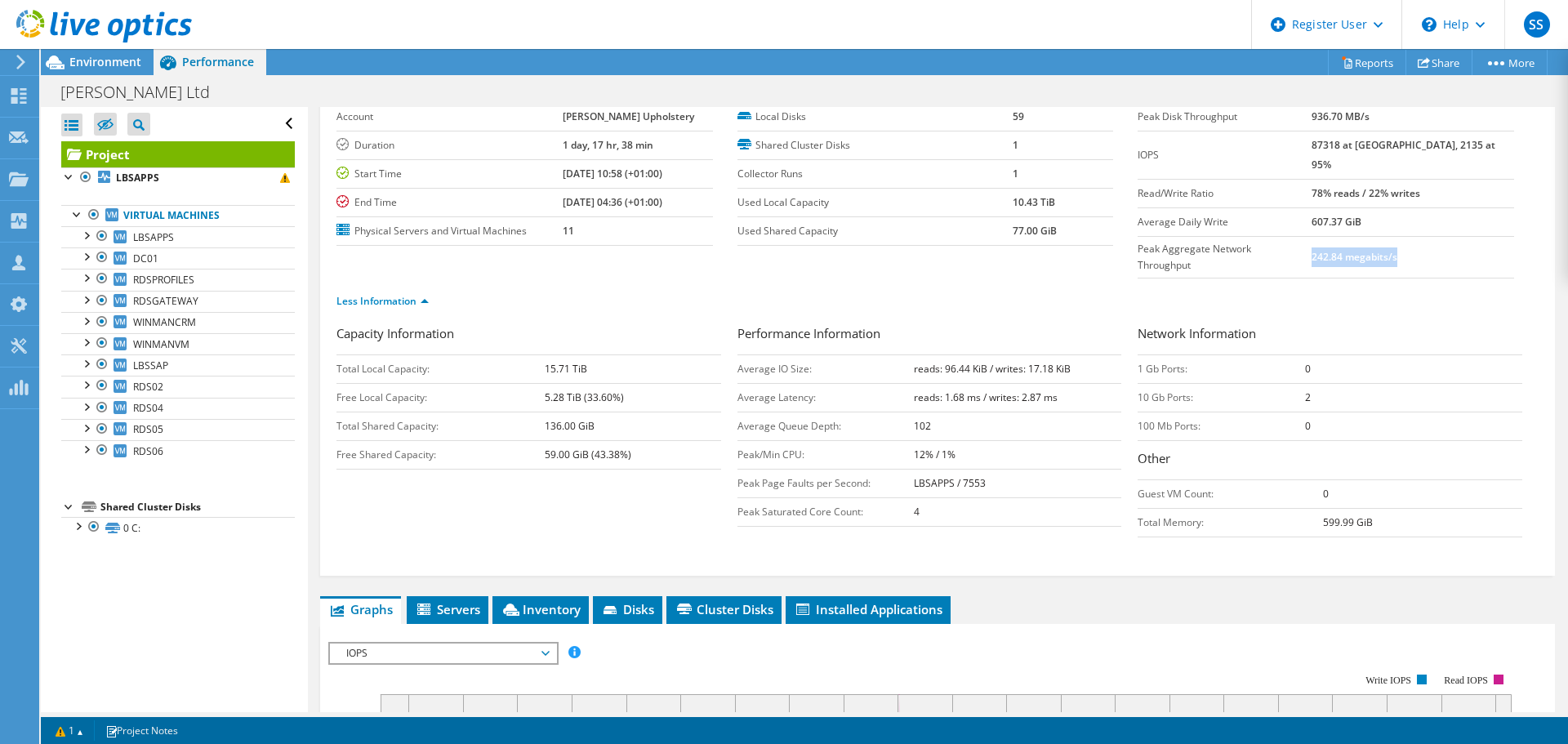
scroll to position [163, 0]
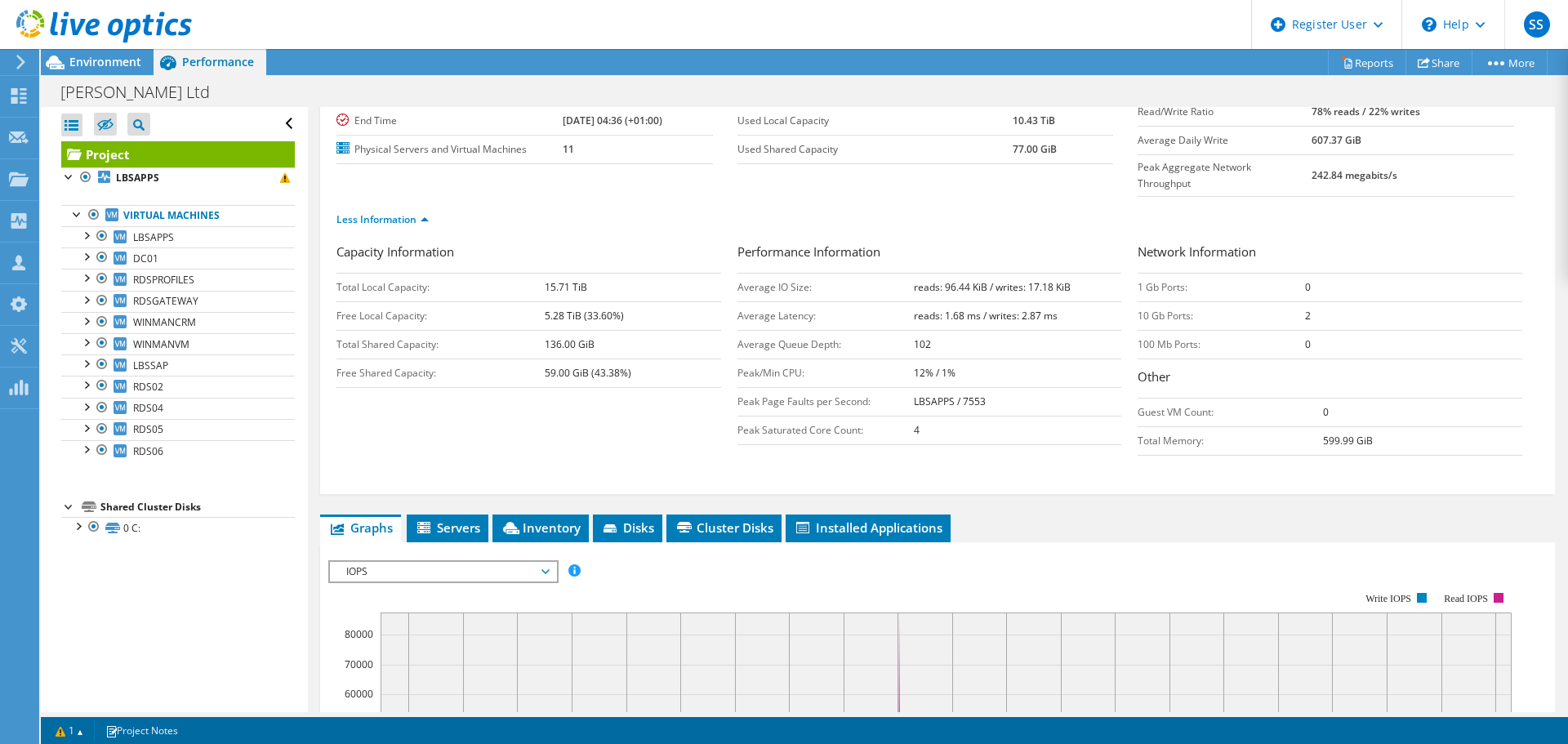
click at [444, 519] on span "Servers" at bounding box center [447, 527] width 66 height 16
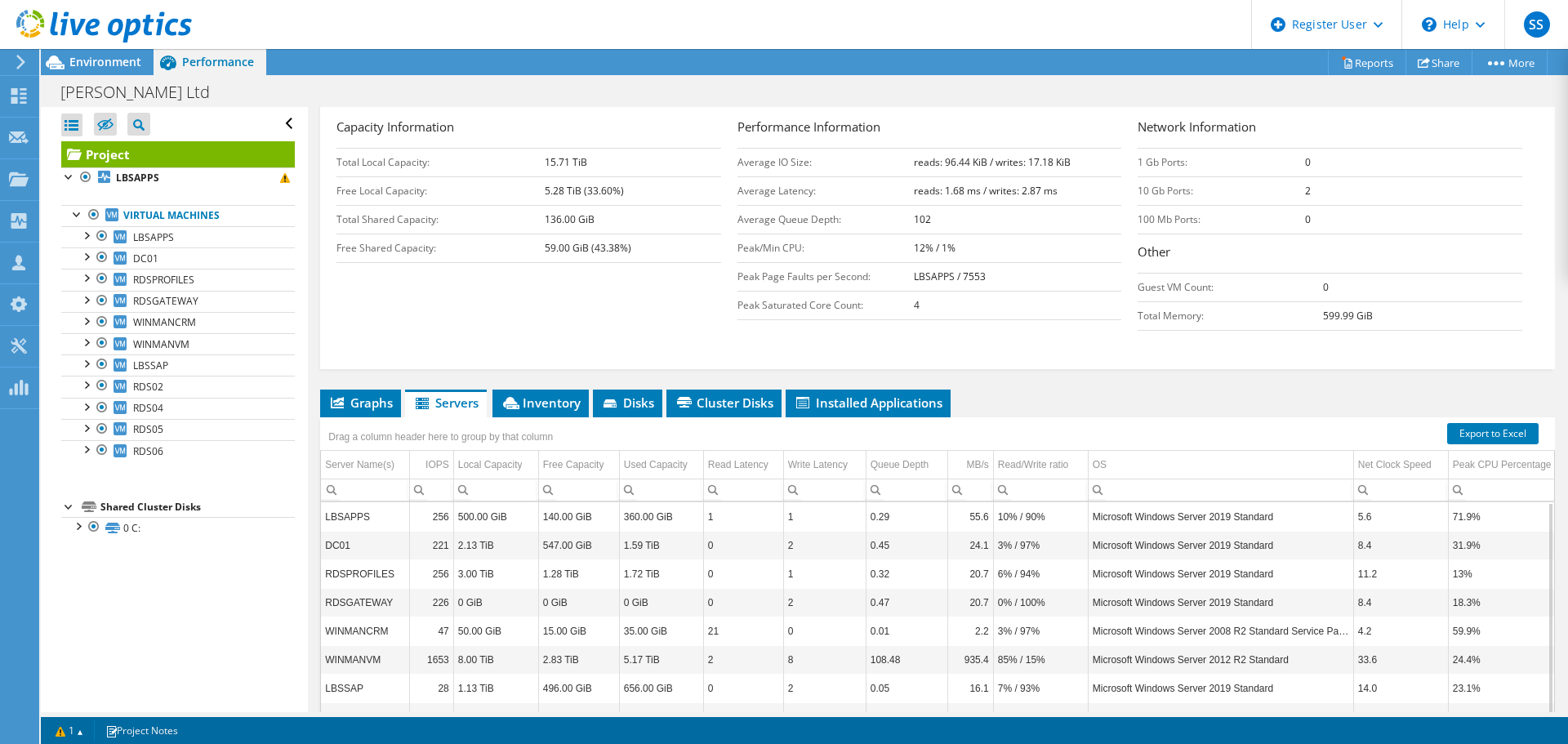
scroll to position [370, 0]
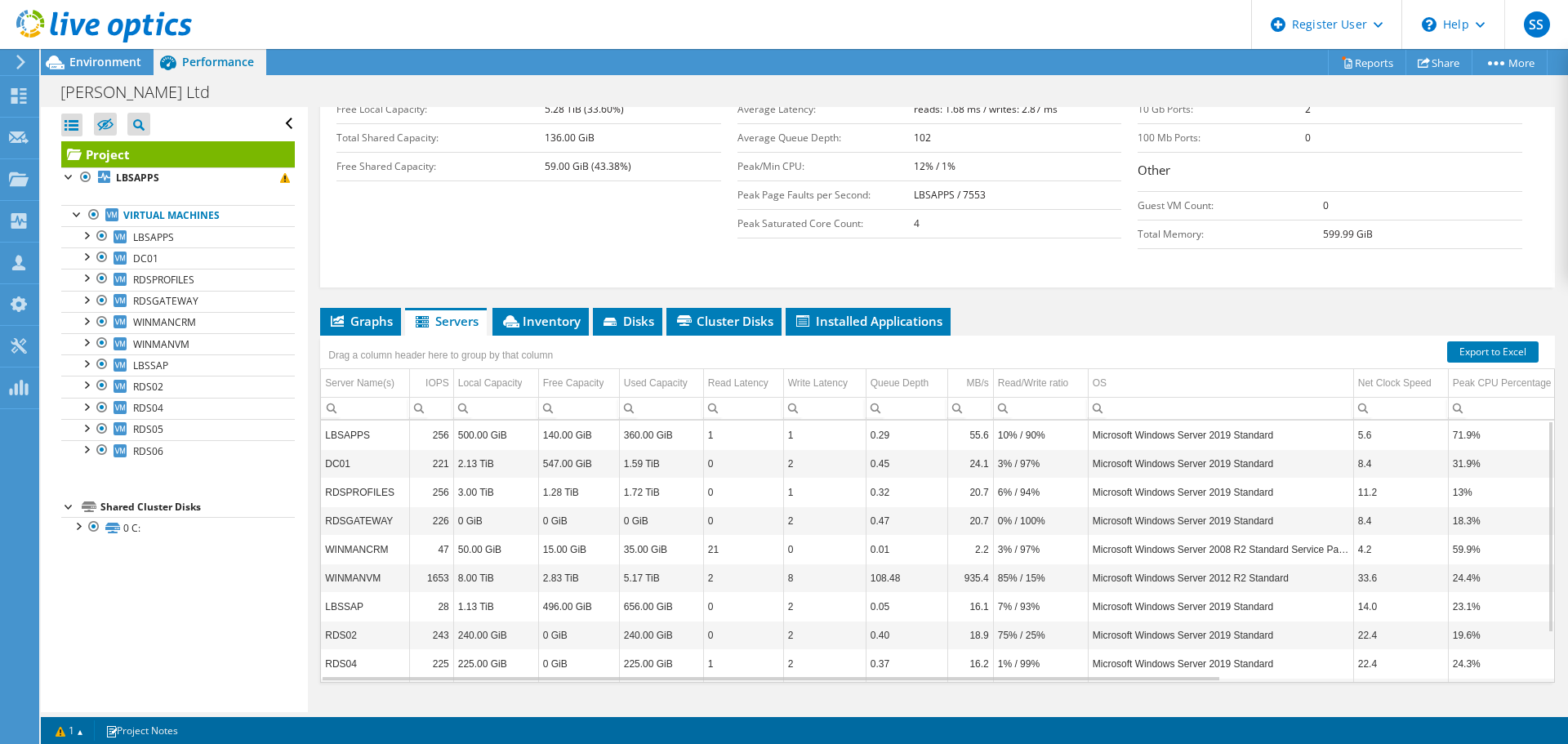
click at [1162, 564] on td "Microsoft Windows Server 2012 R2 Standard" at bounding box center [1220, 578] width 265 height 29
drag, startPoint x: 1188, startPoint y: 545, endPoint x: 1276, endPoint y: 541, distance: 88.1
click at [1276, 564] on td "Microsoft Windows Server 2012 R2 Standard" at bounding box center [1220, 578] width 265 height 29
drag, startPoint x: 1097, startPoint y: 517, endPoint x: 1392, endPoint y: 510, distance: 295.1
click at [1392, 535] on tr "WINMANCRM 47 50.00 GiB 15.00 GiB 35.00 GiB 21 0 0.01 2.2 3% / 97% Microsoft Win…" at bounding box center [1149, 549] width 1656 height 29
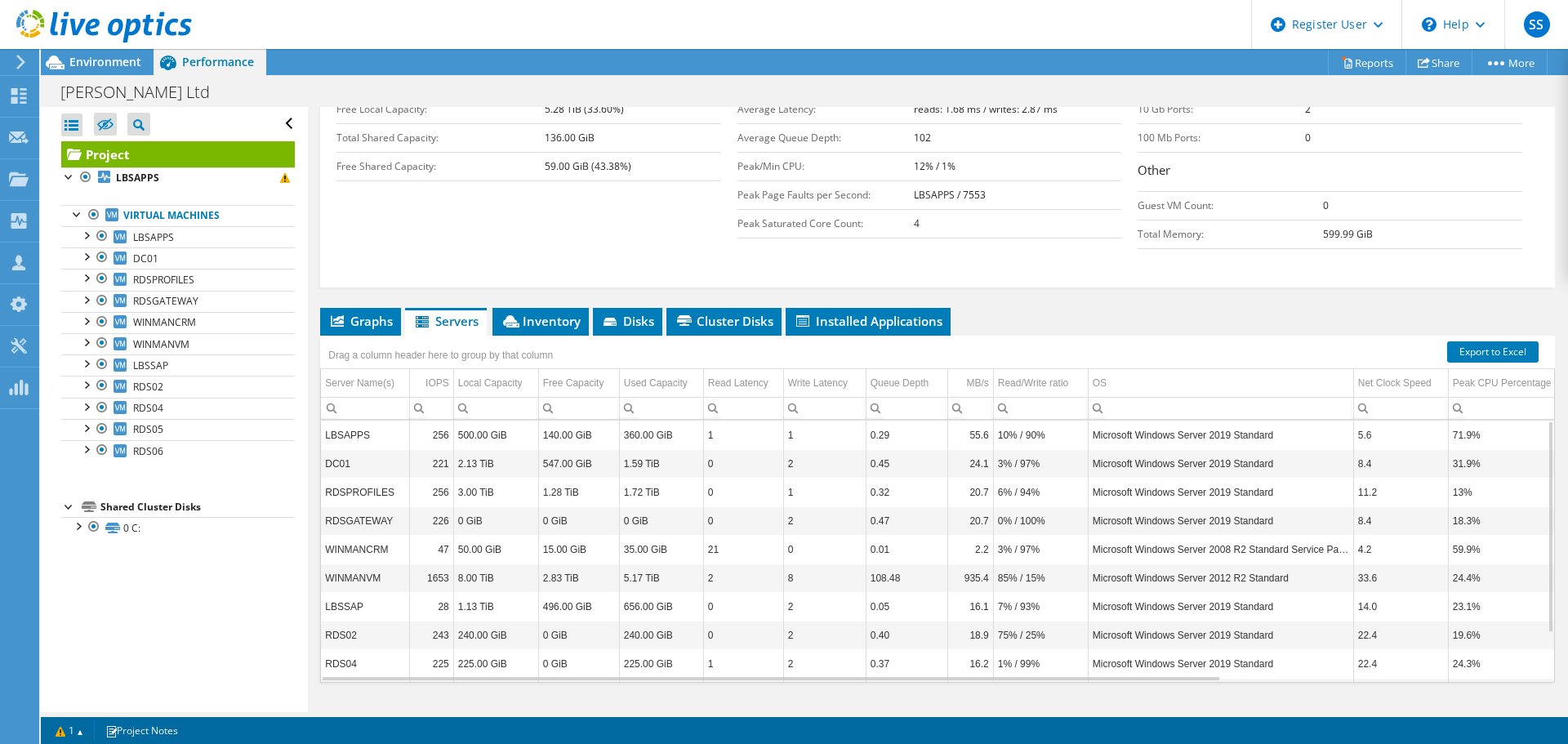
click at [1316, 564] on td "Microsoft Windows Server 2012 R2 Standard" at bounding box center [1220, 578] width 265 height 29
drag, startPoint x: 1134, startPoint y: 516, endPoint x: 1316, endPoint y: 529, distance: 182.5
click at [1316, 535] on td "Microsoft Windows Server 2008 R2 Standard Service Pack 1" at bounding box center [1220, 549] width 265 height 29
click at [93, 217] on div at bounding box center [93, 215] width 16 height 19
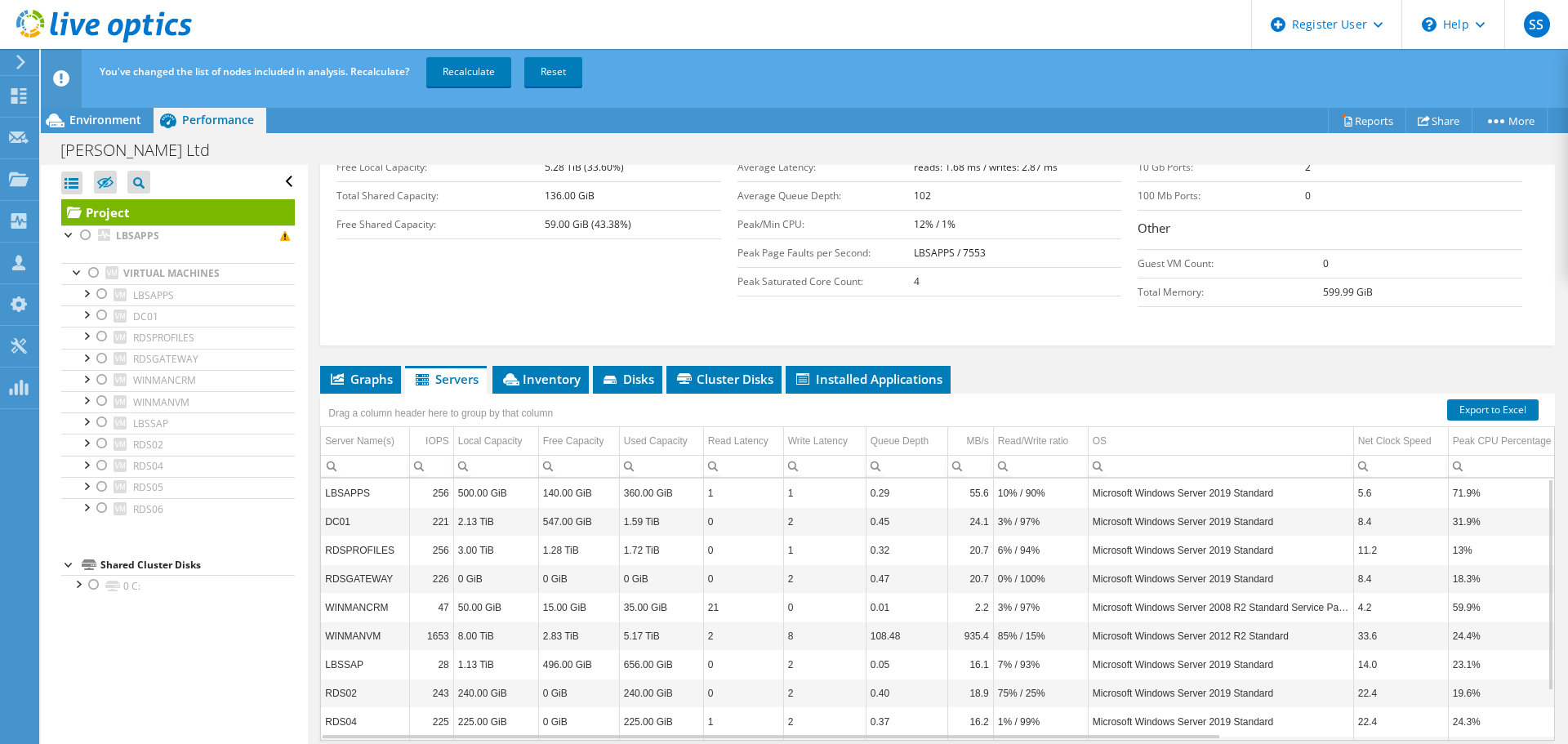
click at [101, 294] on div at bounding box center [101, 294] width 16 height 19
click at [99, 317] on div at bounding box center [101, 315] width 16 height 19
click at [104, 400] on div at bounding box center [101, 401] width 16 height 19
click at [803, 373] on icon at bounding box center [803, 379] width 13 height 12
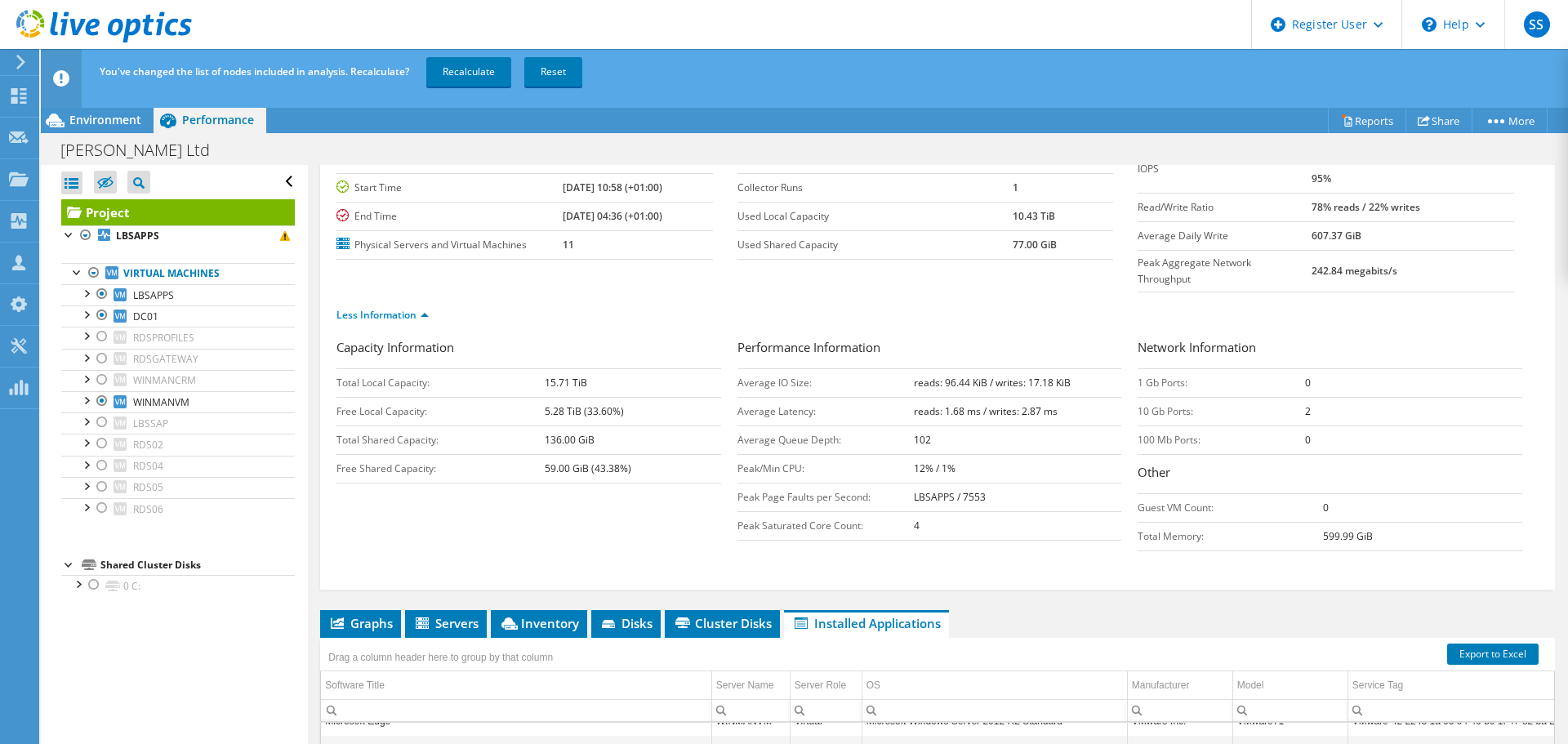
scroll to position [0, 0]
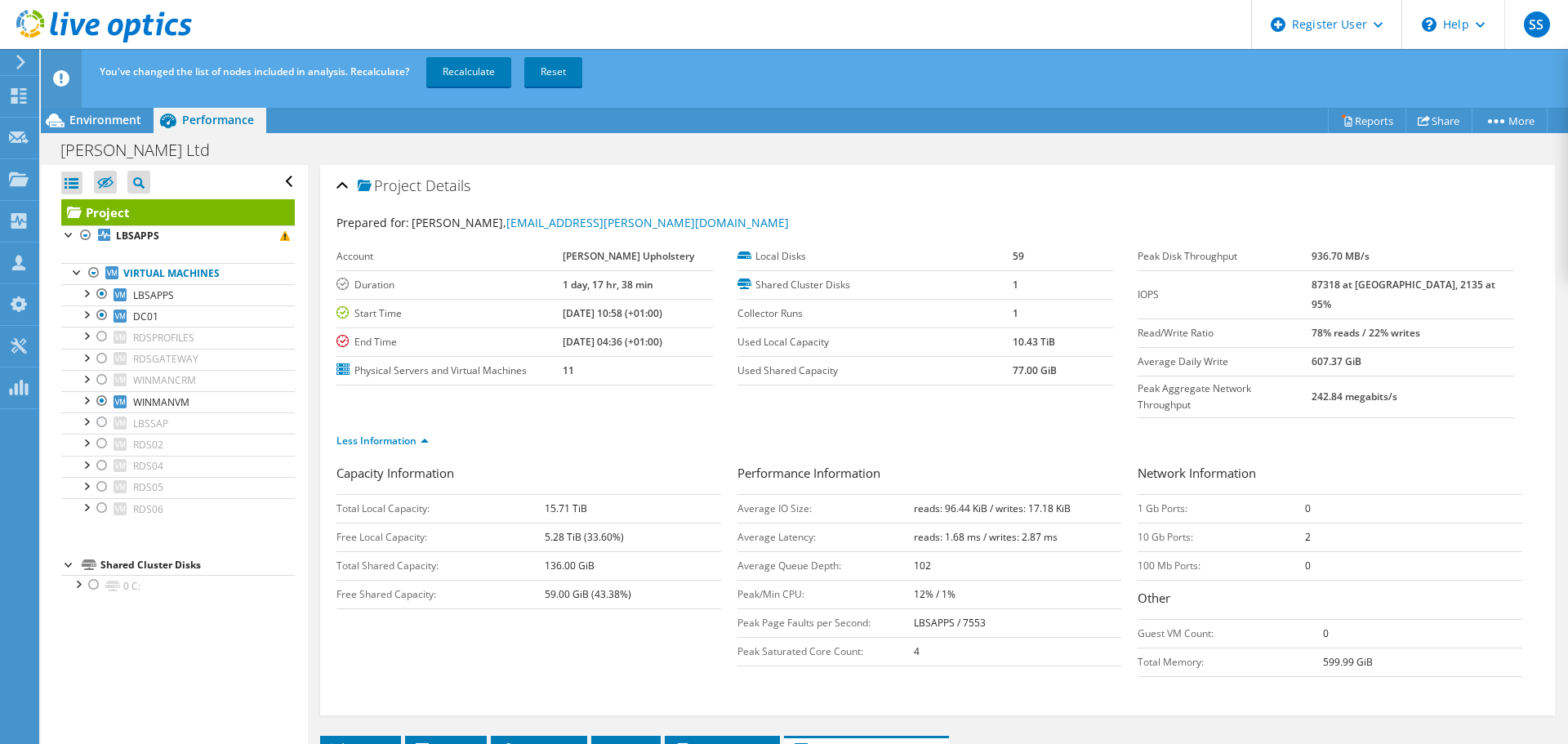
click at [461, 68] on link "Recalculate" at bounding box center [468, 71] width 85 height 30
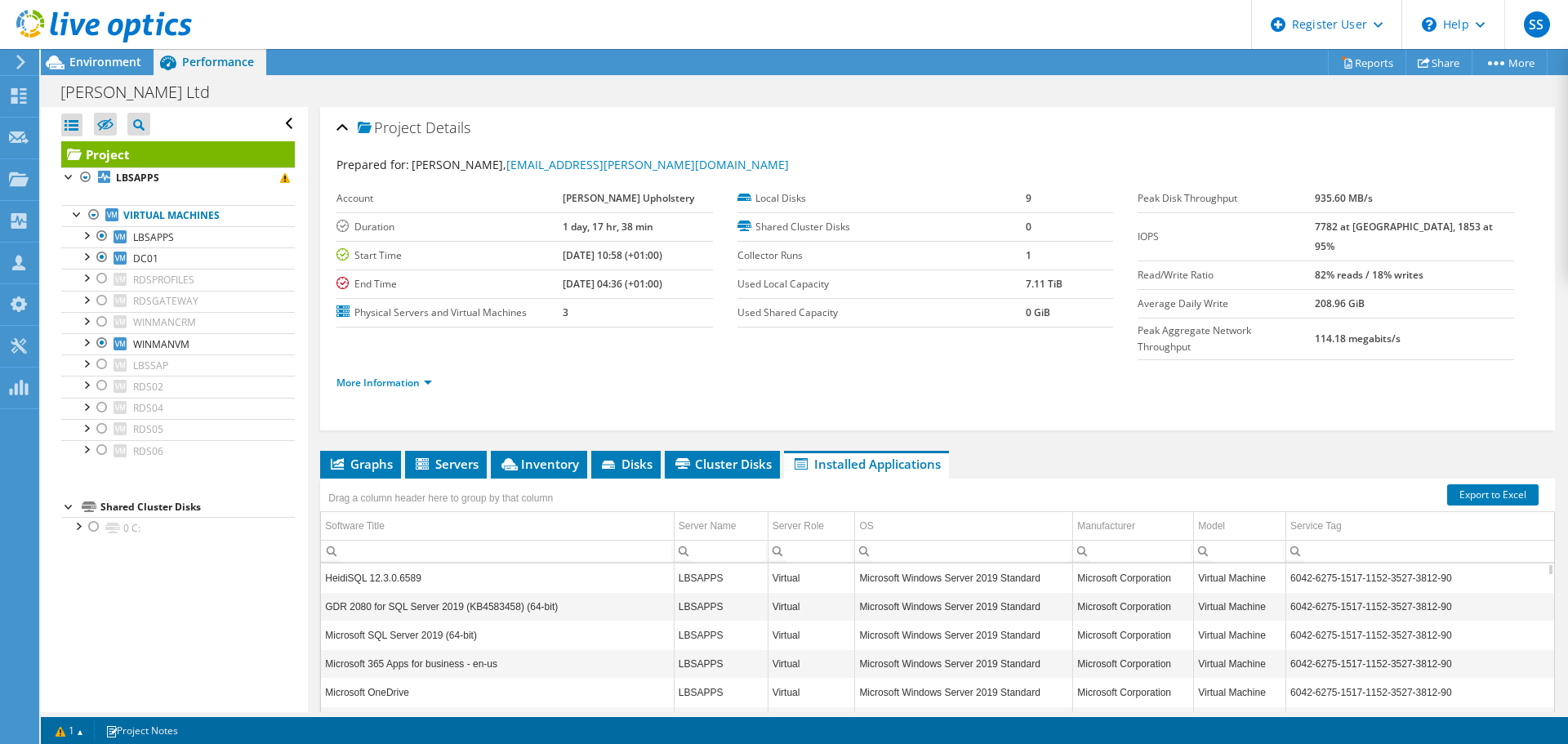
click at [381, 456] on span "Graphs" at bounding box center [360, 464] width 65 height 16
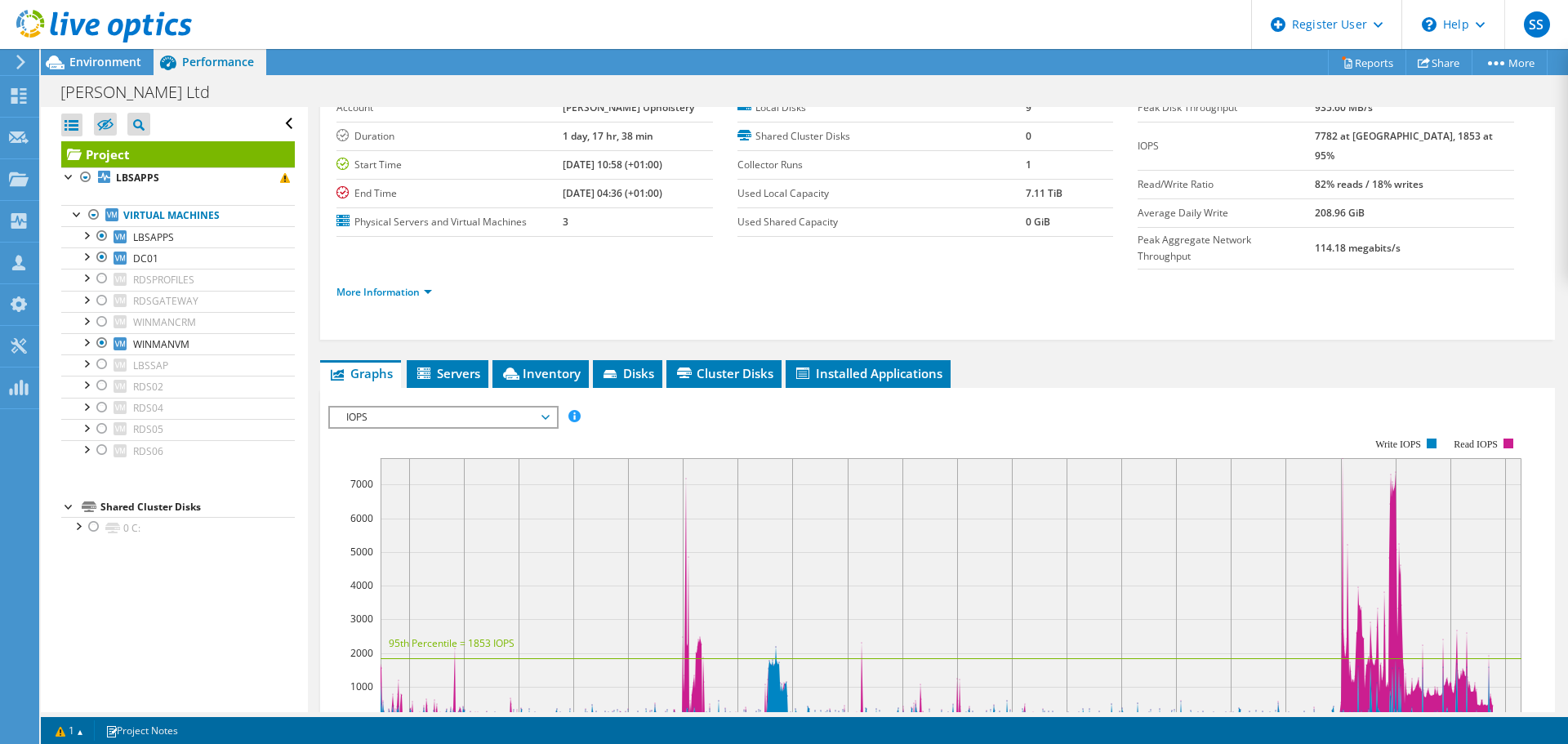
scroll to position [245, 0]
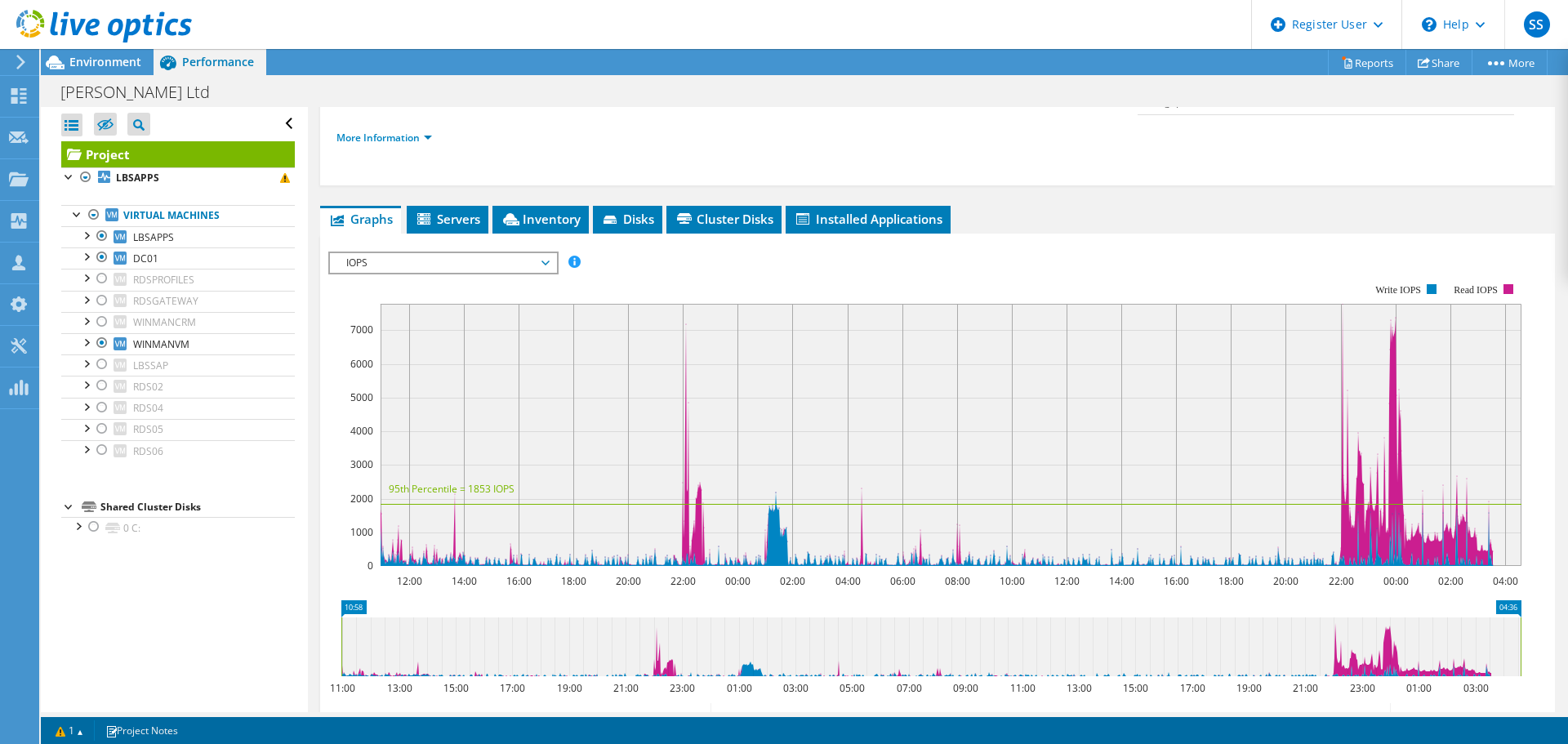
click at [98, 62] on span "Environment" at bounding box center [105, 62] width 72 height 15
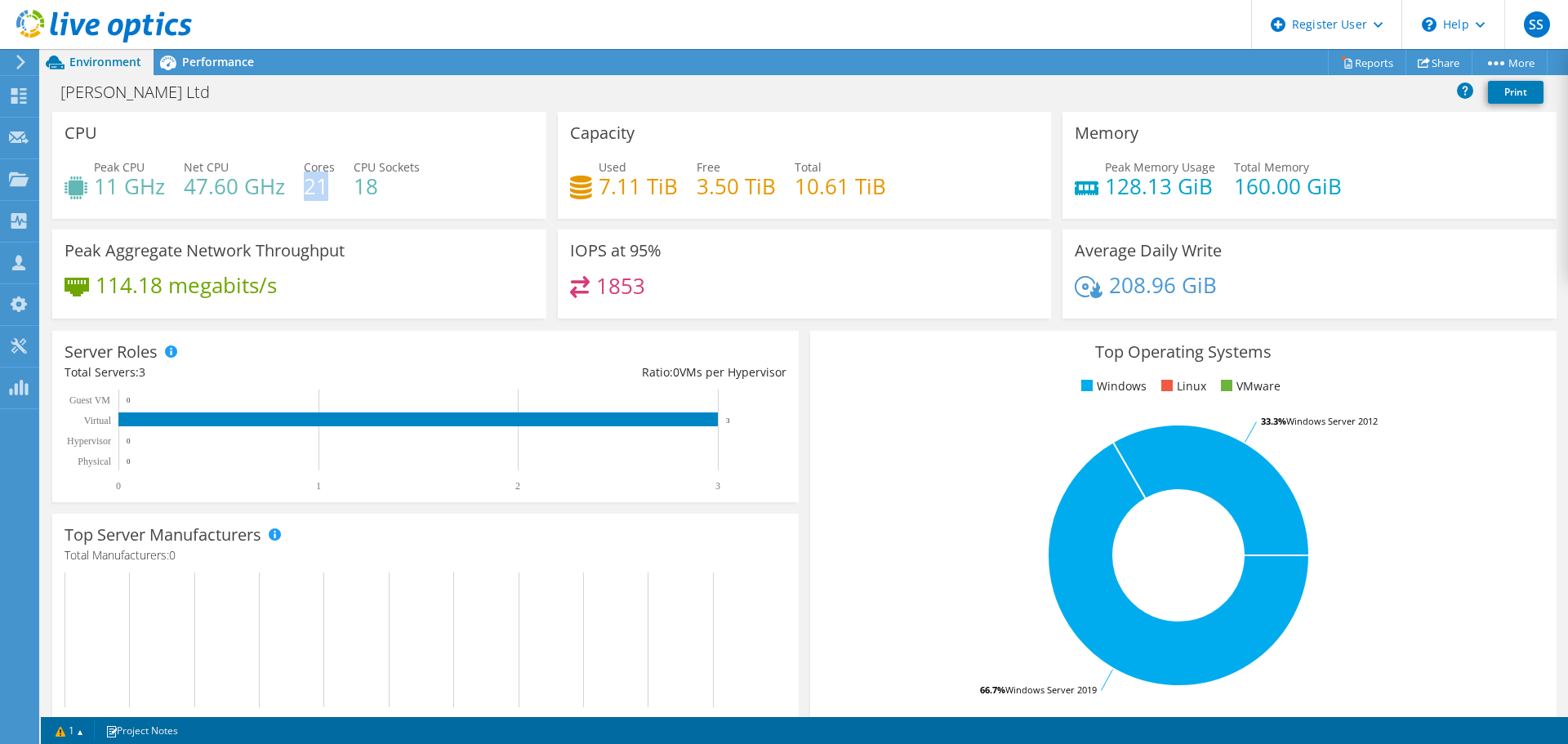
drag, startPoint x: 326, startPoint y: 190, endPoint x: 303, endPoint y: 190, distance: 23.0
click at [304, 190] on h4 "21" at bounding box center [319, 186] width 31 height 18
drag, startPoint x: 1227, startPoint y: 186, endPoint x: 1432, endPoint y: 190, distance: 205.0
click at [1432, 190] on div "Peak Memory Usage 128.13 GiB Total Memory 160.00 GiB" at bounding box center [1309, 184] width 469 height 53
drag, startPoint x: 1100, startPoint y: 184, endPoint x: 1211, endPoint y: 186, distance: 111.0
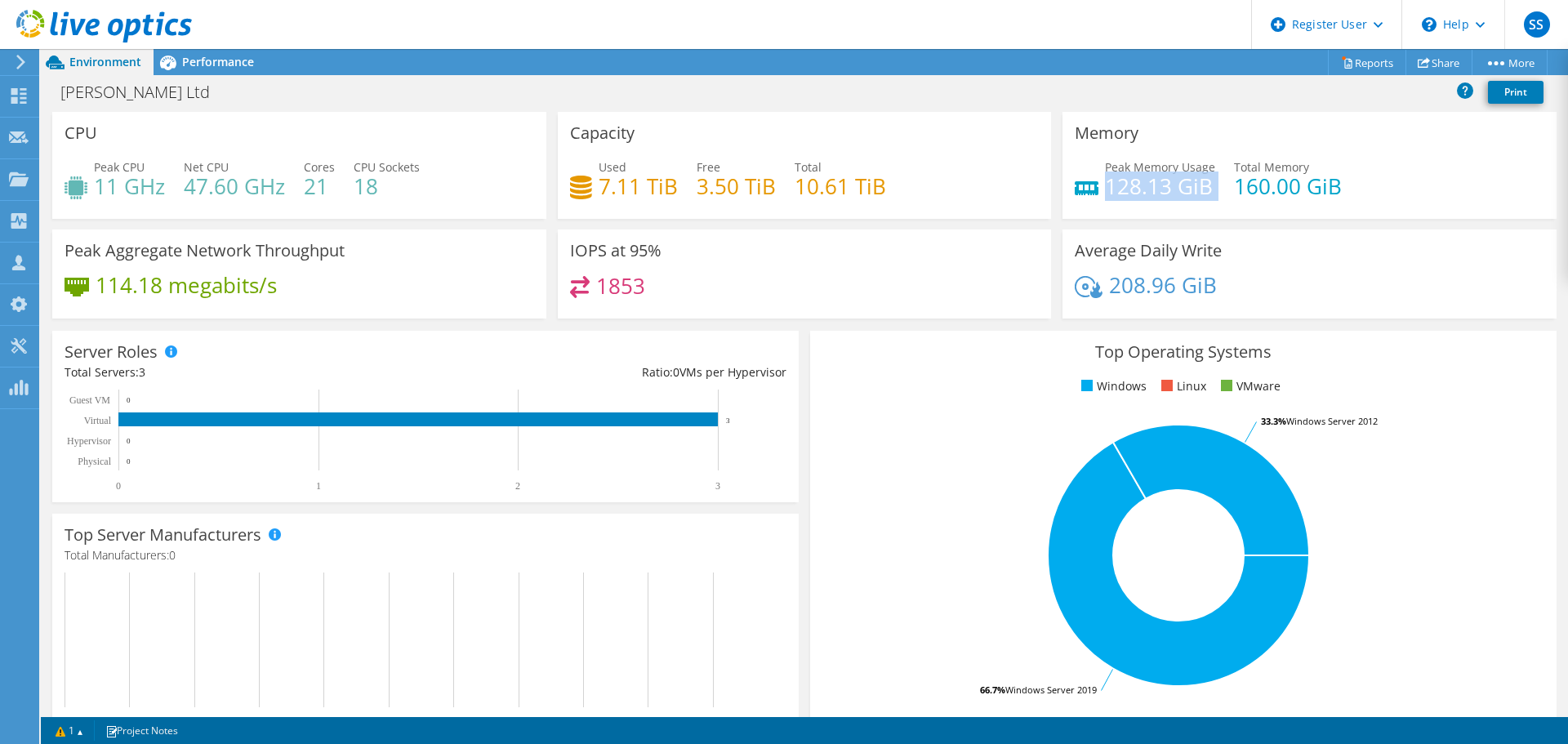
click at [1211, 186] on div "Peak Memory Usage 128.13 GiB Total Memory 160.00 GiB" at bounding box center [1309, 184] width 469 height 53
click at [739, 185] on div "Used 7.11 TiB Free 3.50 TiB Total 10.61 TiB" at bounding box center [804, 184] width 469 height 53
click at [869, 196] on h4 "10.61 TiB" at bounding box center [839, 186] width 92 height 18
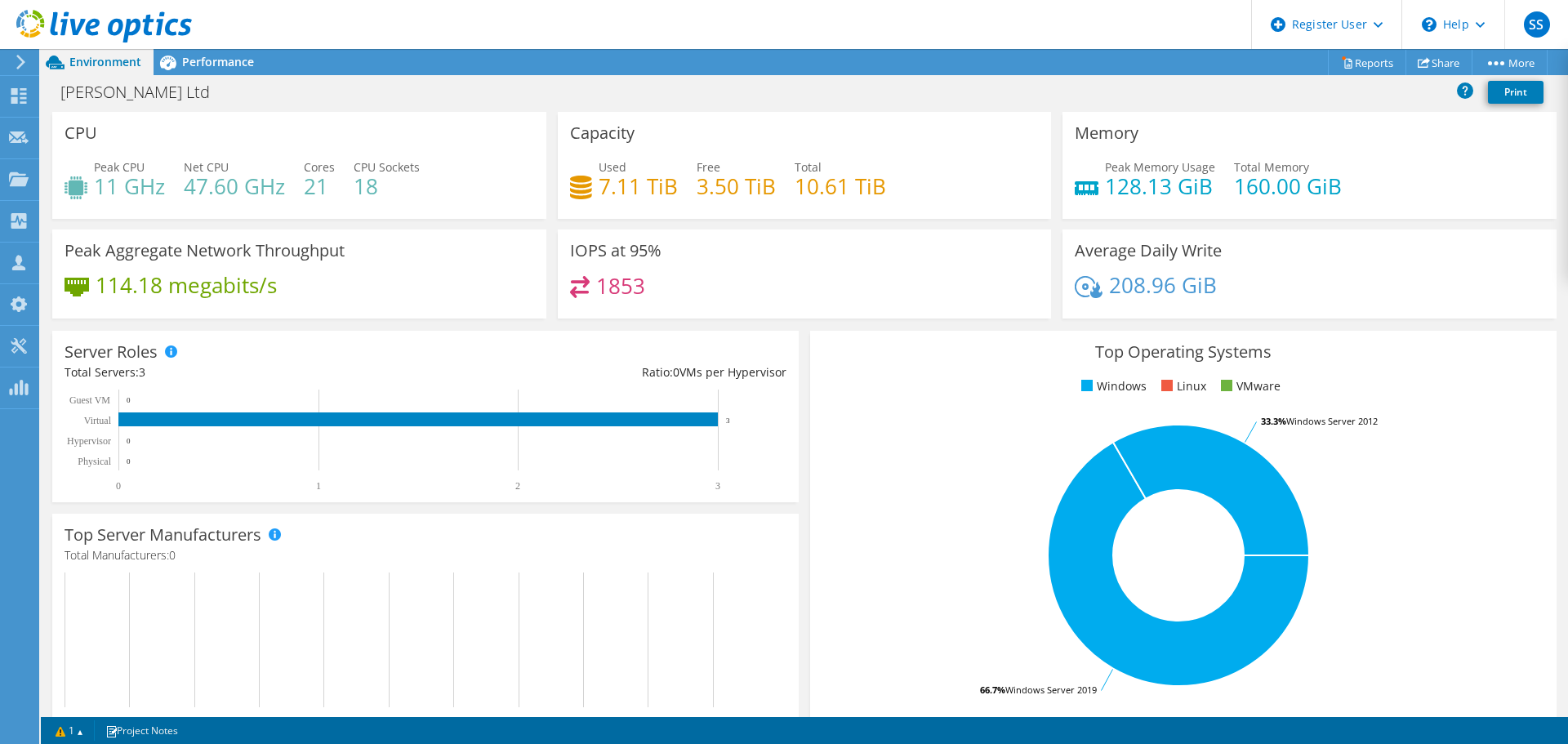
click at [223, 61] on span "Performance" at bounding box center [218, 62] width 72 height 15
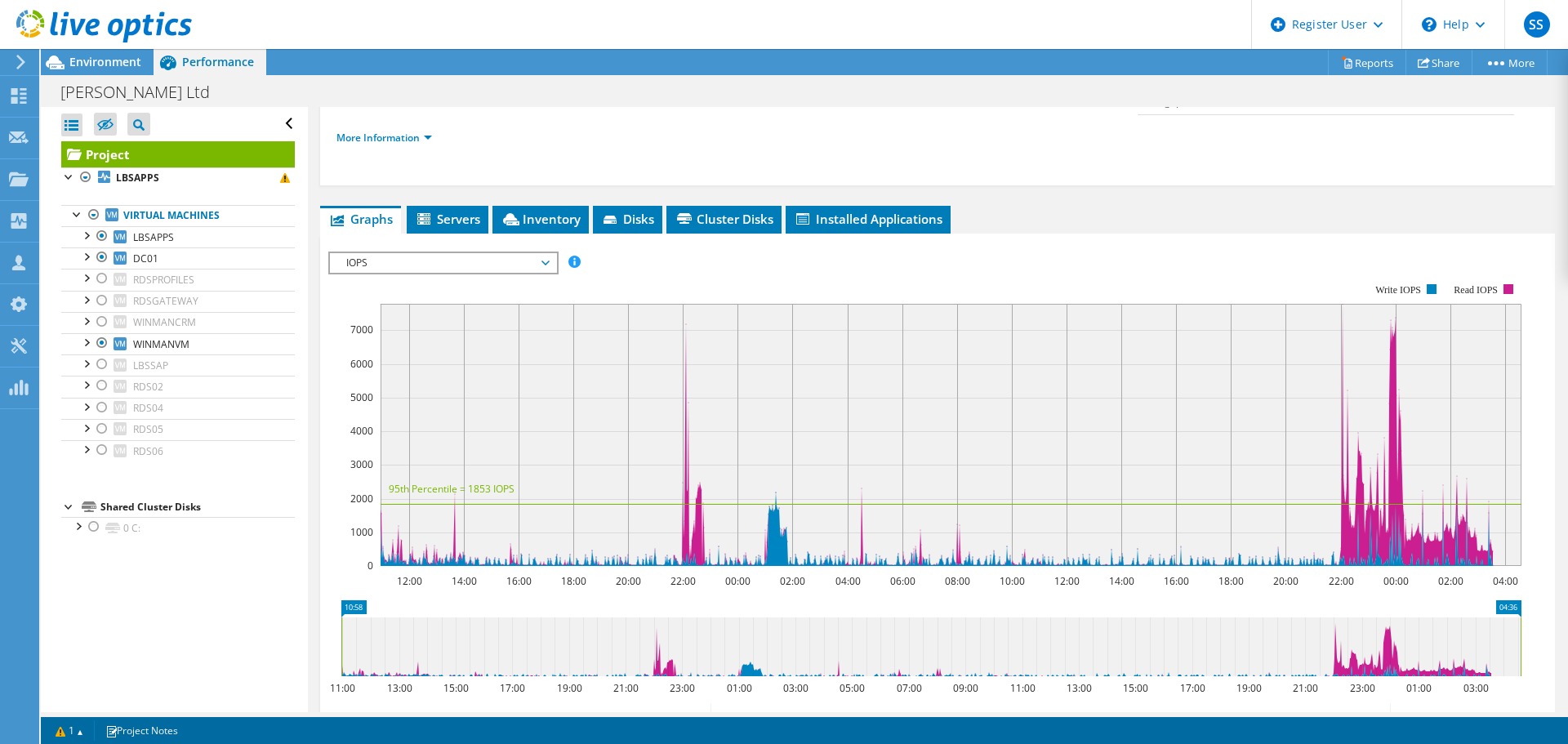
click at [87, 180] on div at bounding box center [85, 177] width 16 height 19
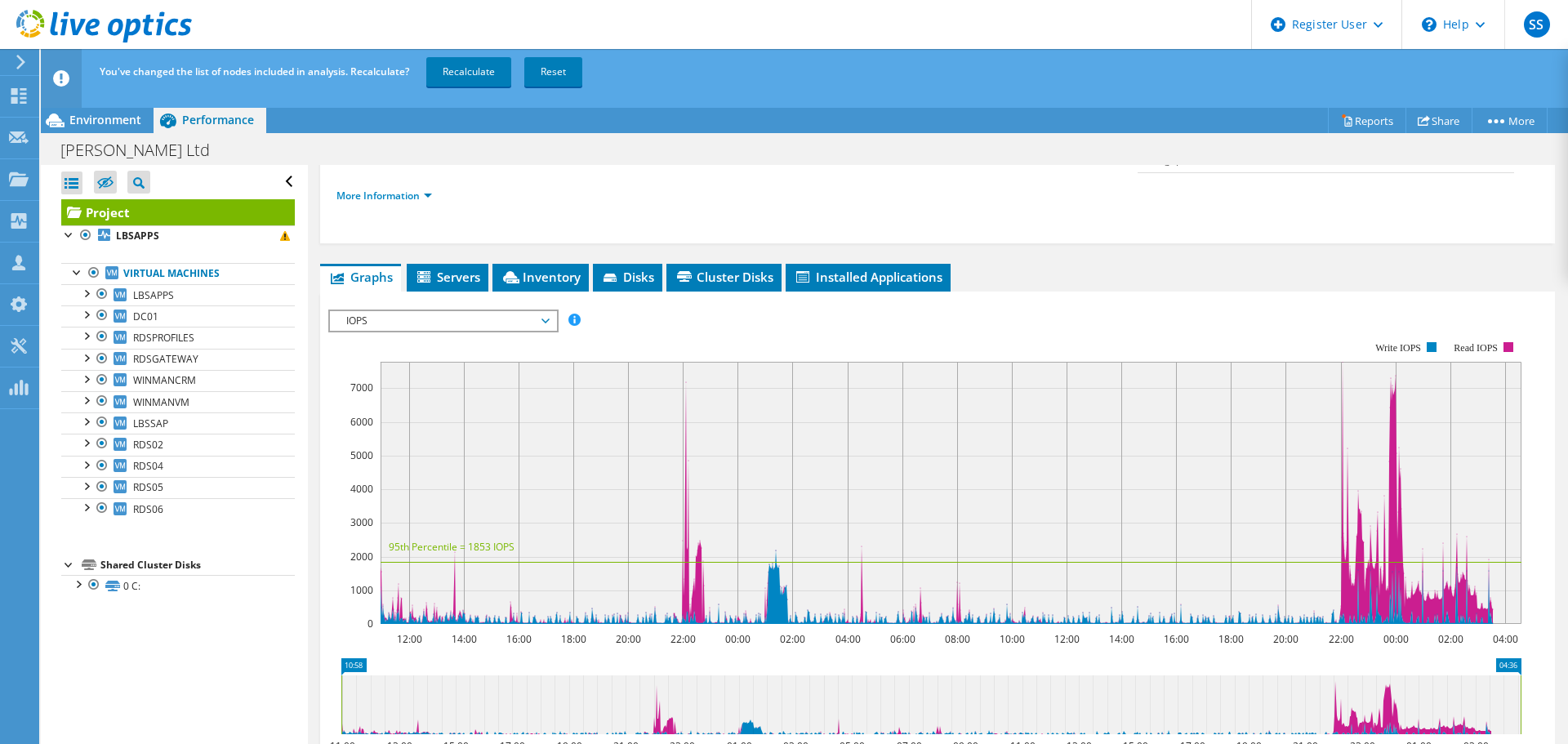
click at [467, 70] on link "Recalculate" at bounding box center [468, 71] width 85 height 30
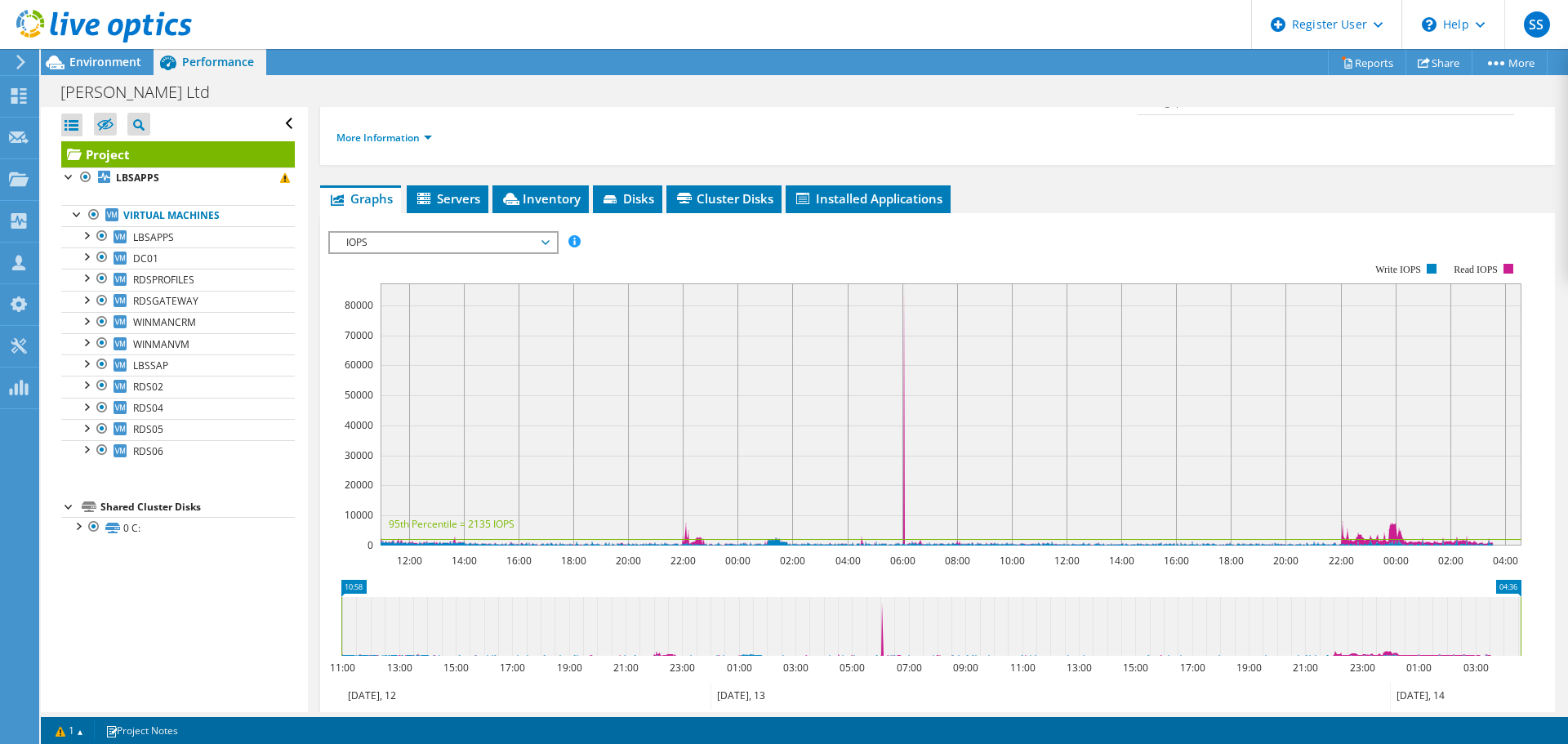
click at [371, 232] on span "IOPS" at bounding box center [443, 242] width 210 height 19
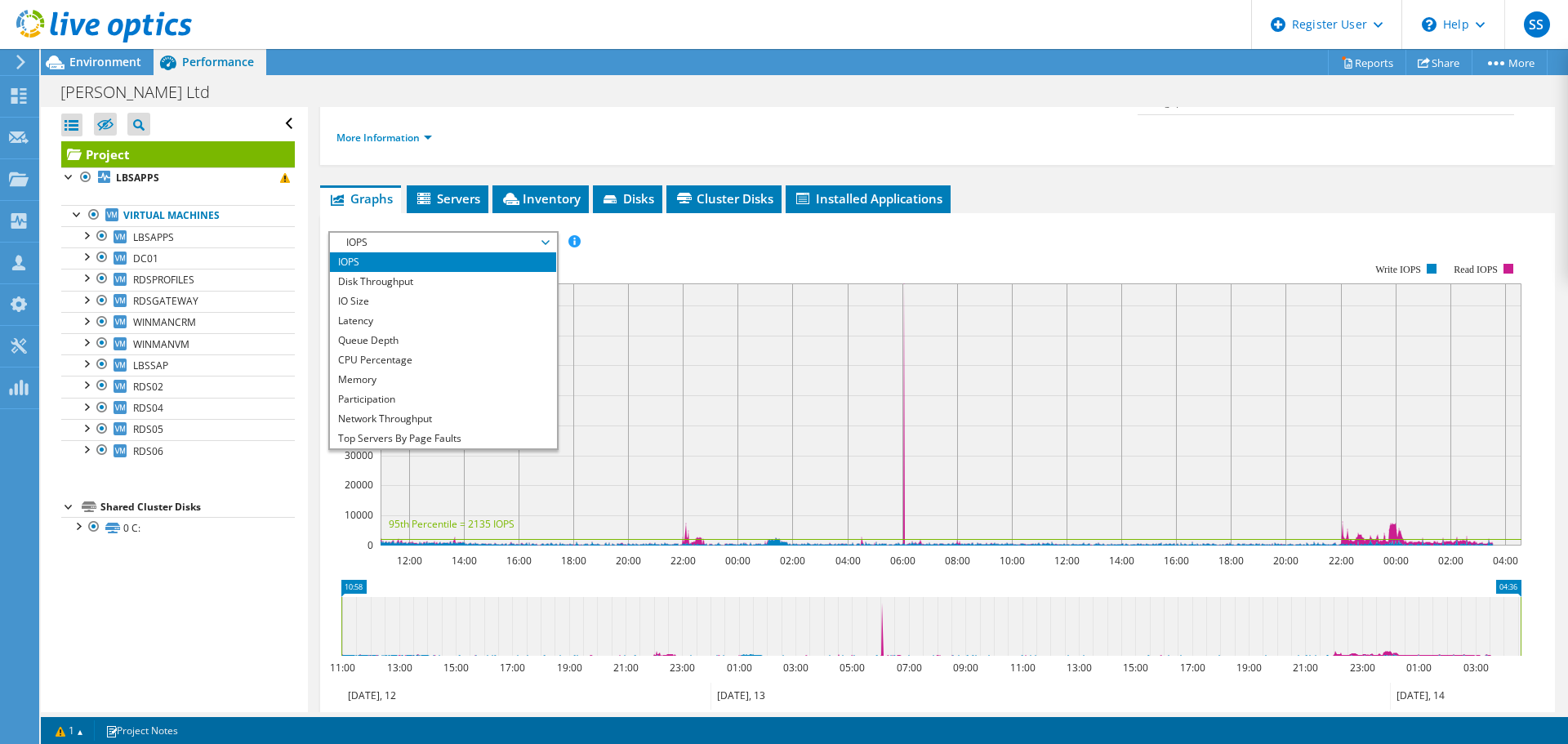
click at [382, 311] on li "Latency" at bounding box center [442, 321] width 226 height 19
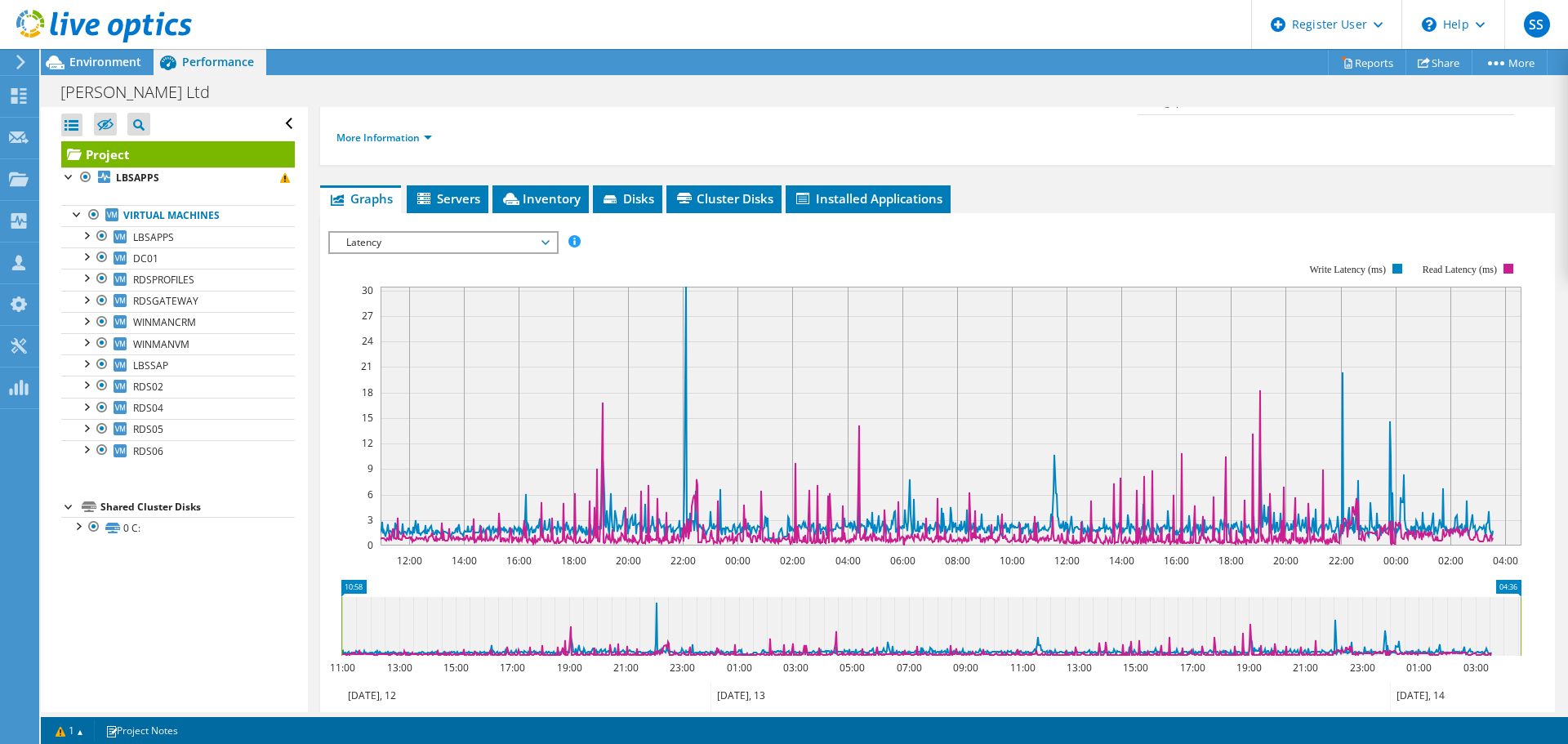
click at [425, 232] on span "Latency" at bounding box center [443, 242] width 210 height 19
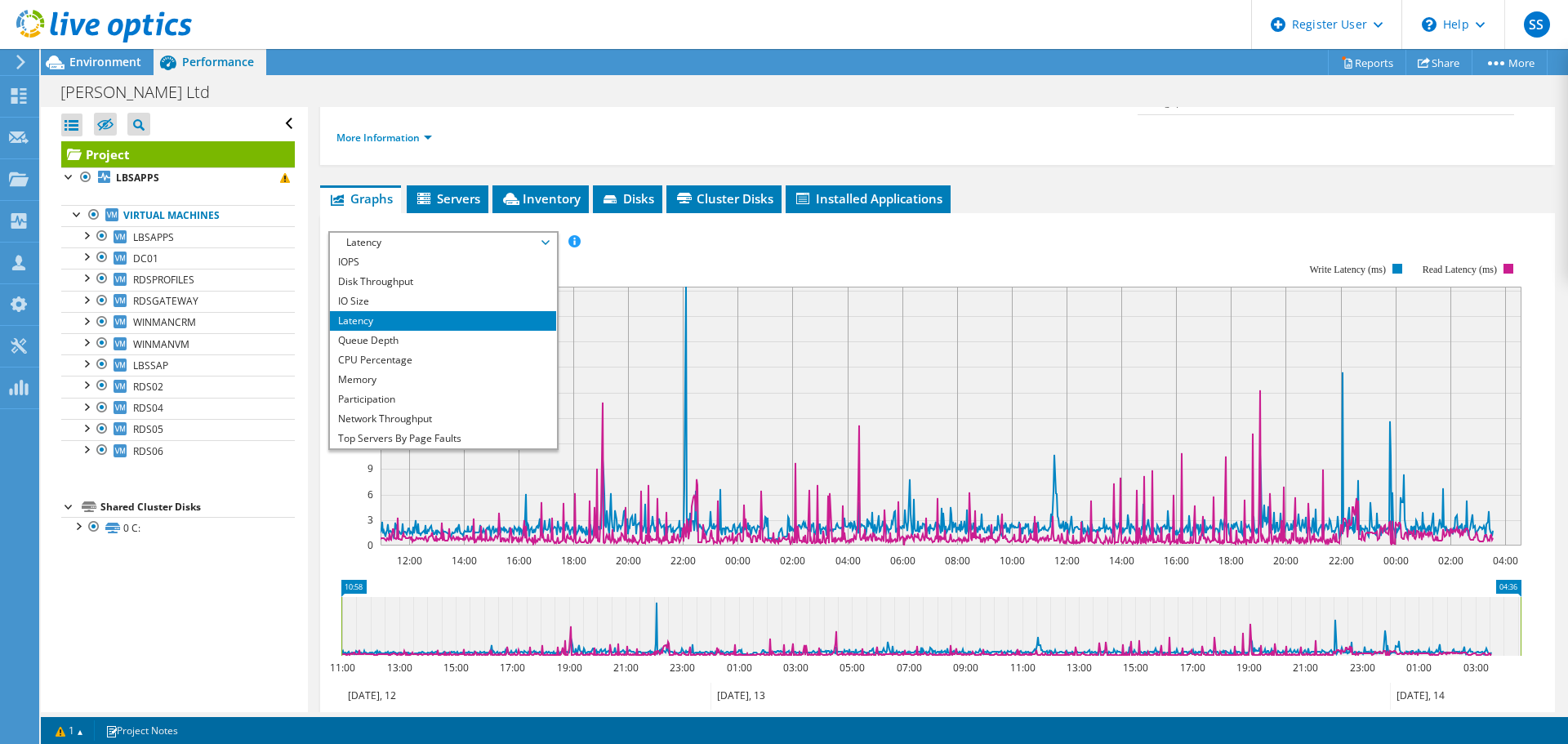
click at [419, 429] on li "Top Servers By Page Faults" at bounding box center [442, 438] width 226 height 19
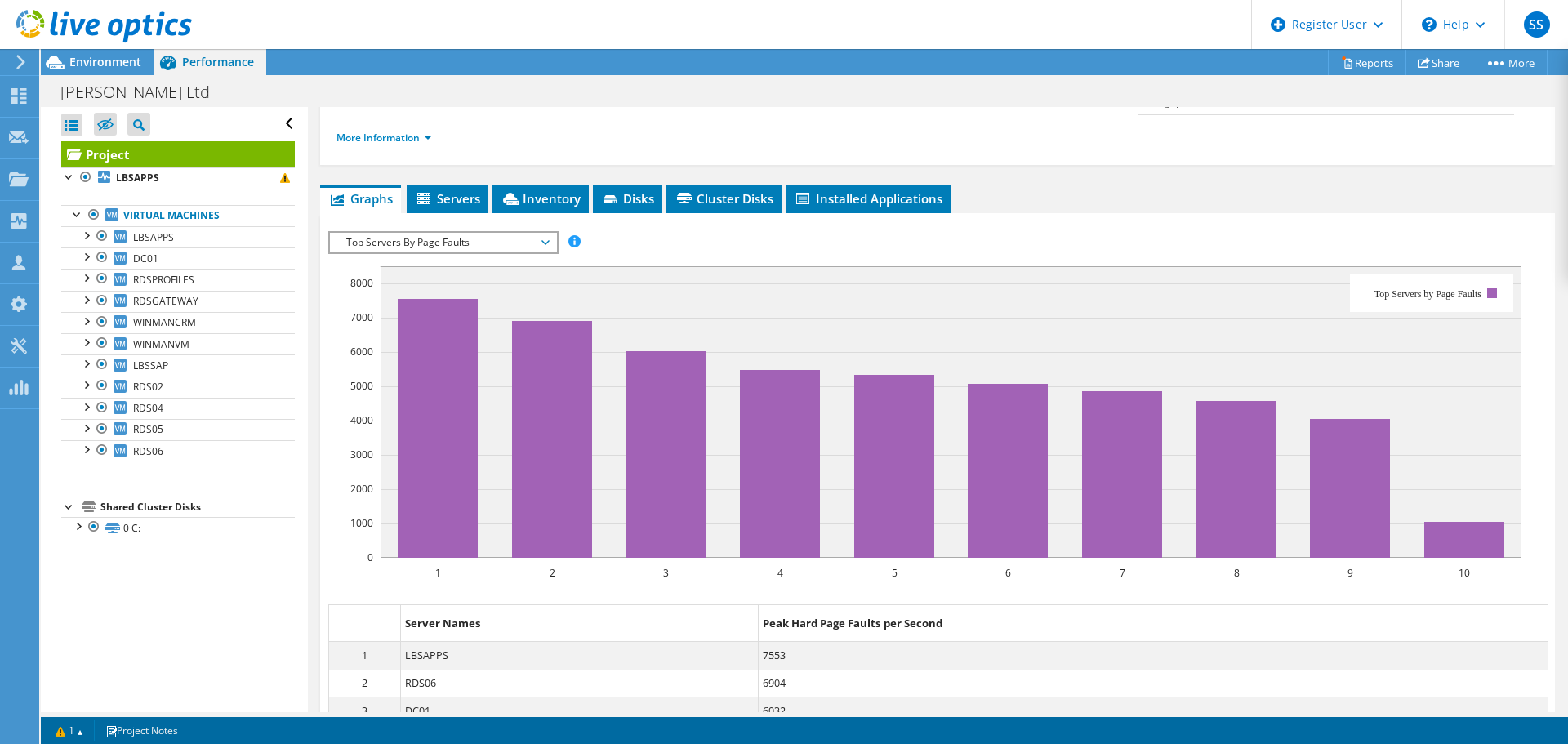
click at [93, 62] on span "Environment" at bounding box center [105, 62] width 72 height 15
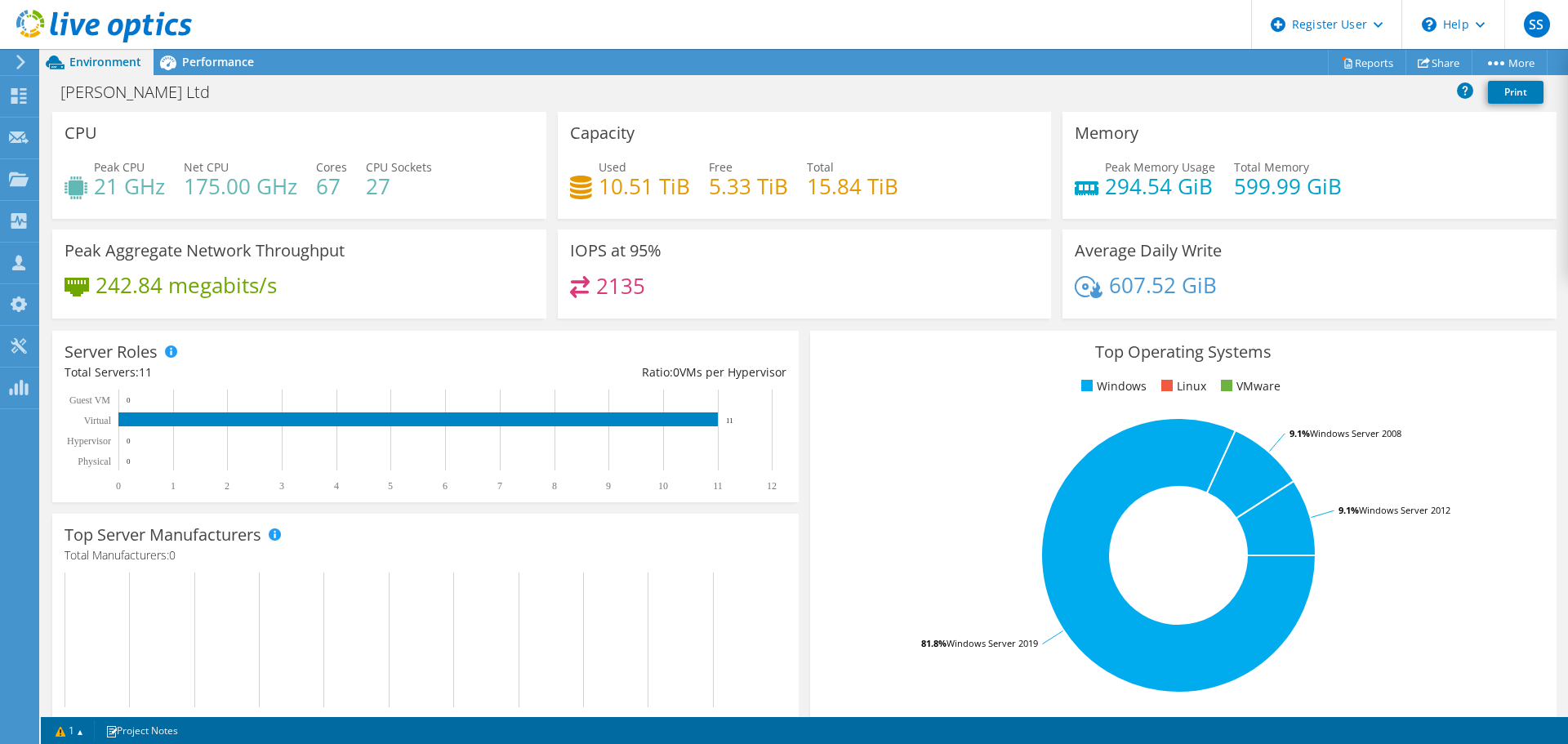
scroll to position [612, 0]
